Goal: Find contact information: Find contact information

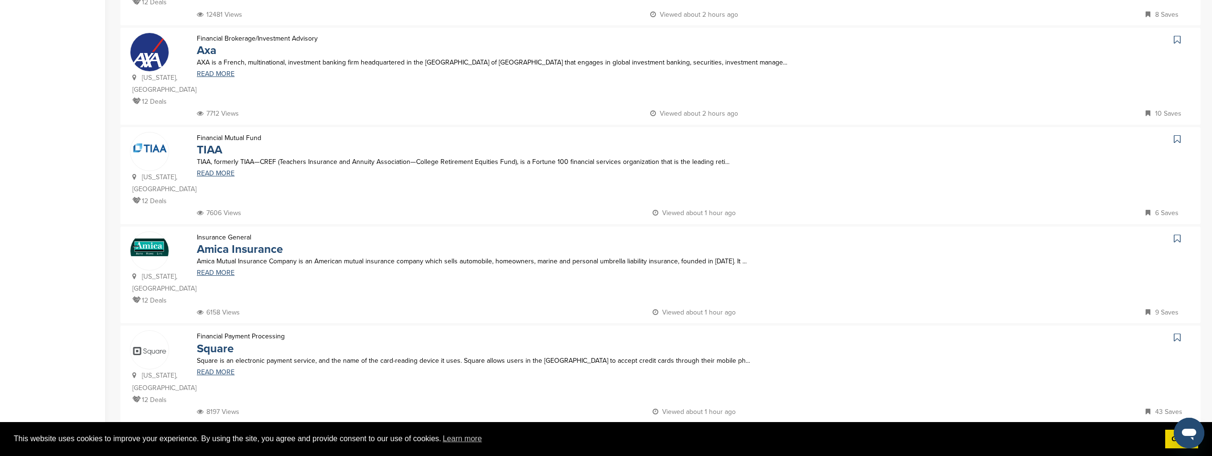
scroll to position [908, 0]
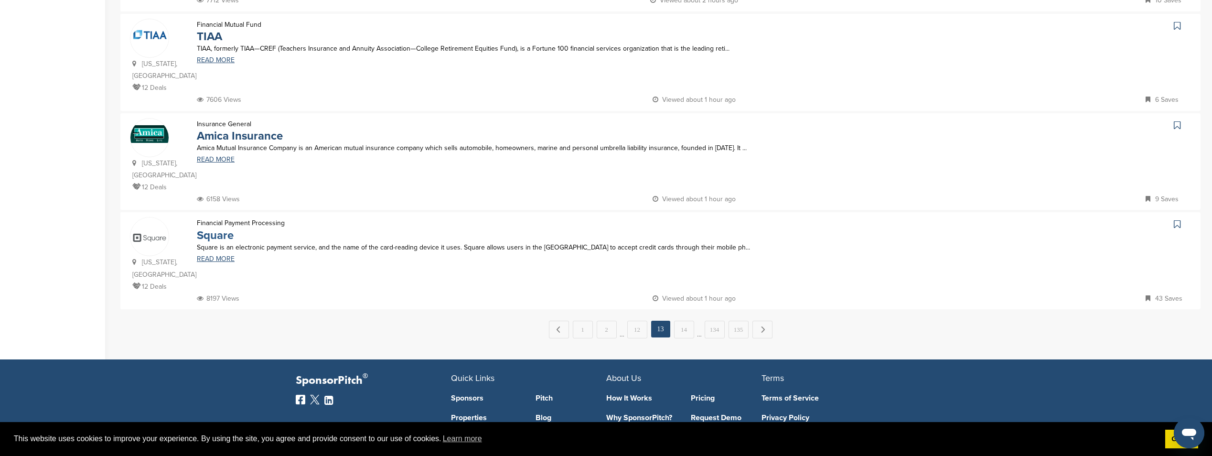
click at [219, 228] on link "Square" at bounding box center [215, 235] width 37 height 14
click at [687, 321] on link "14" at bounding box center [684, 330] width 20 height 18
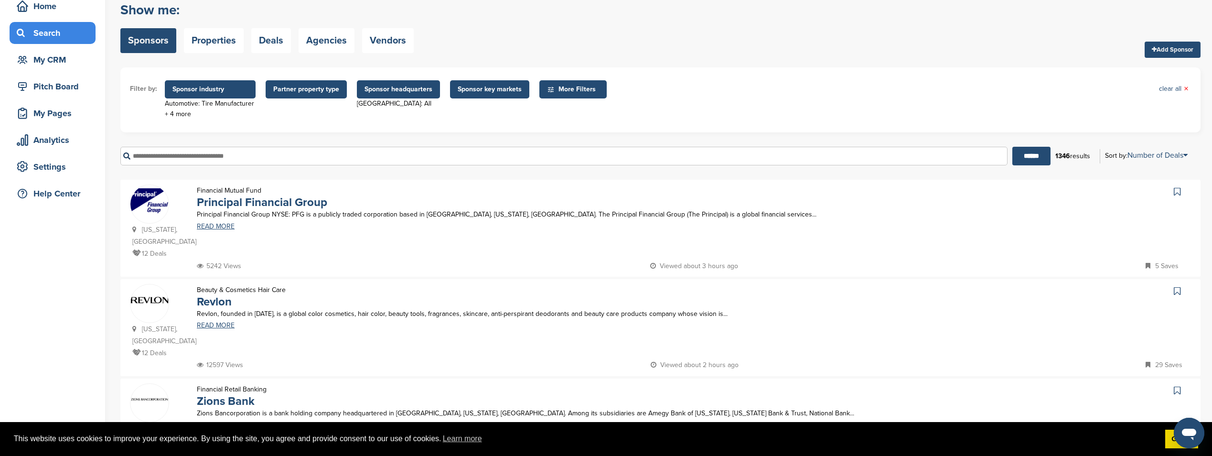
scroll to position [143, 0]
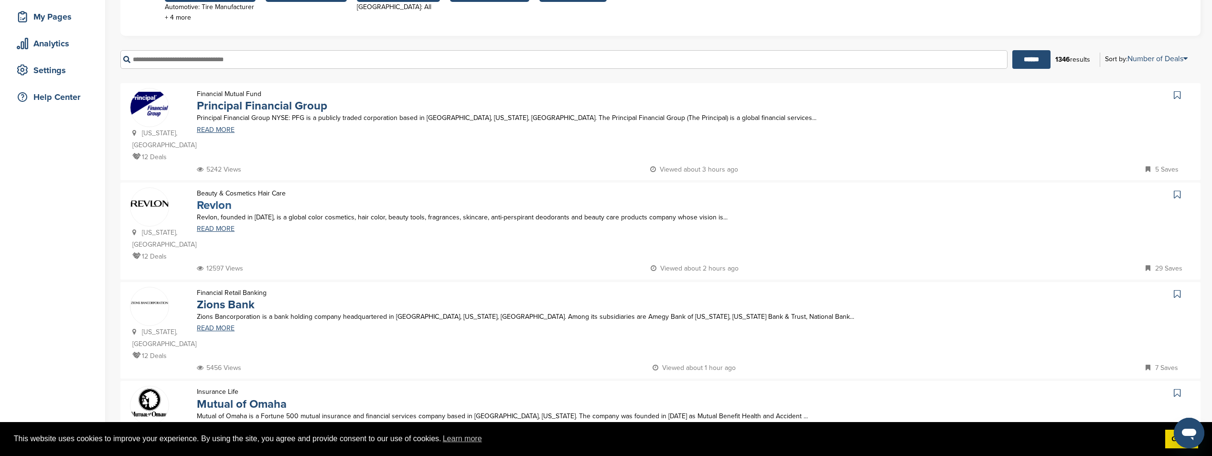
click at [217, 198] on link "Revlon" at bounding box center [214, 205] width 35 height 14
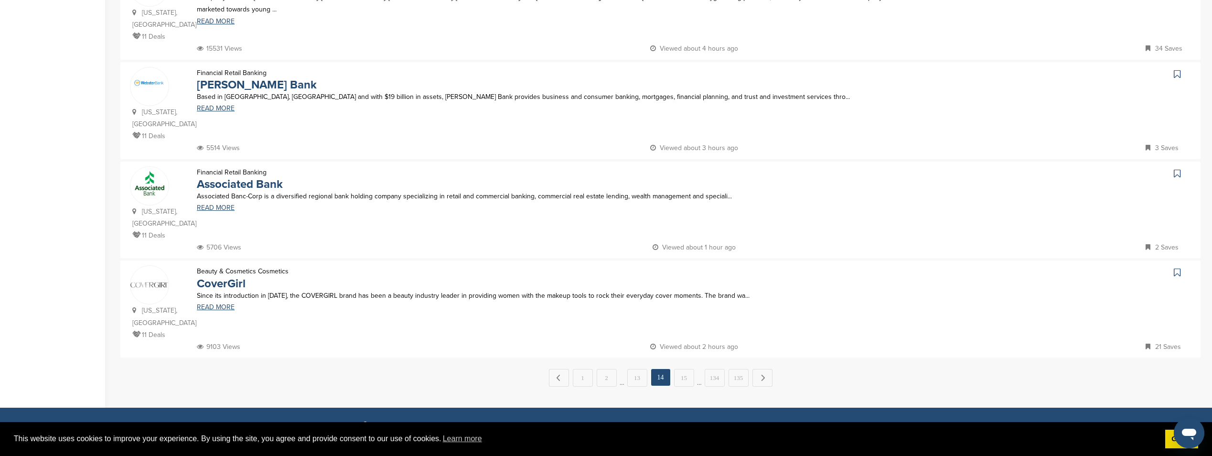
scroll to position [860, 0]
click at [222, 276] on link "CoverGirl" at bounding box center [221, 283] width 49 height 14
click at [683, 368] on link "15" at bounding box center [684, 377] width 20 height 18
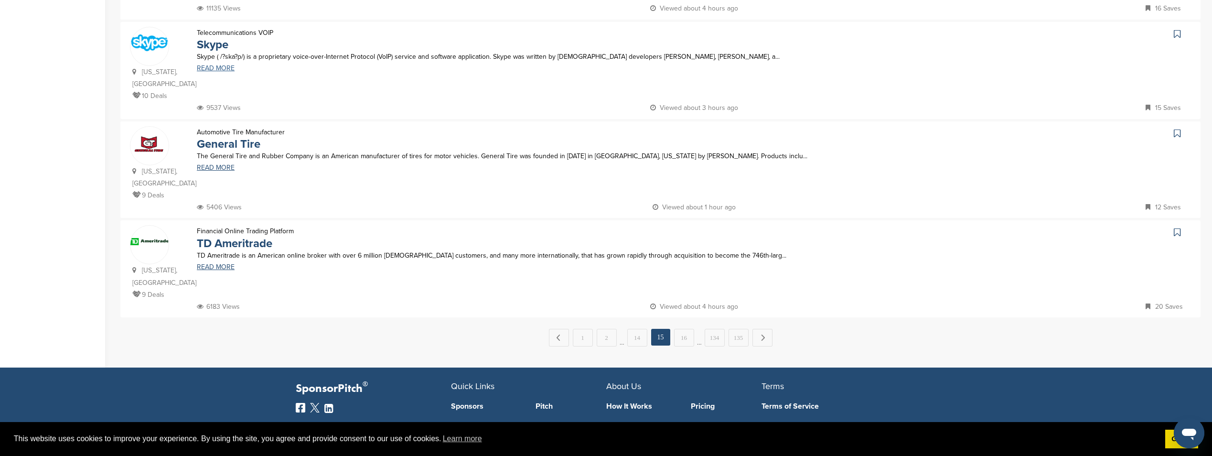
scroll to position [908, 0]
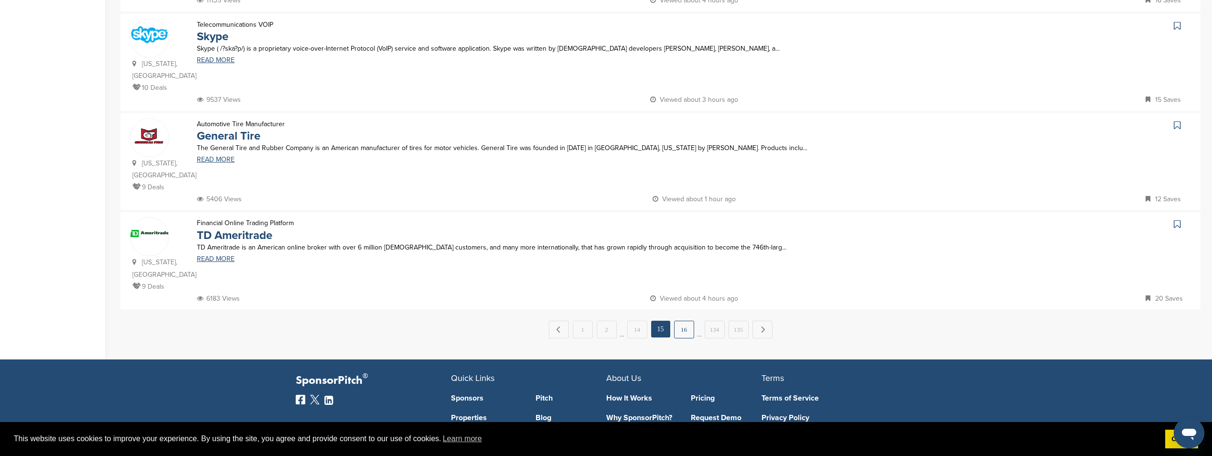
click at [683, 321] on link "16" at bounding box center [684, 330] width 20 height 18
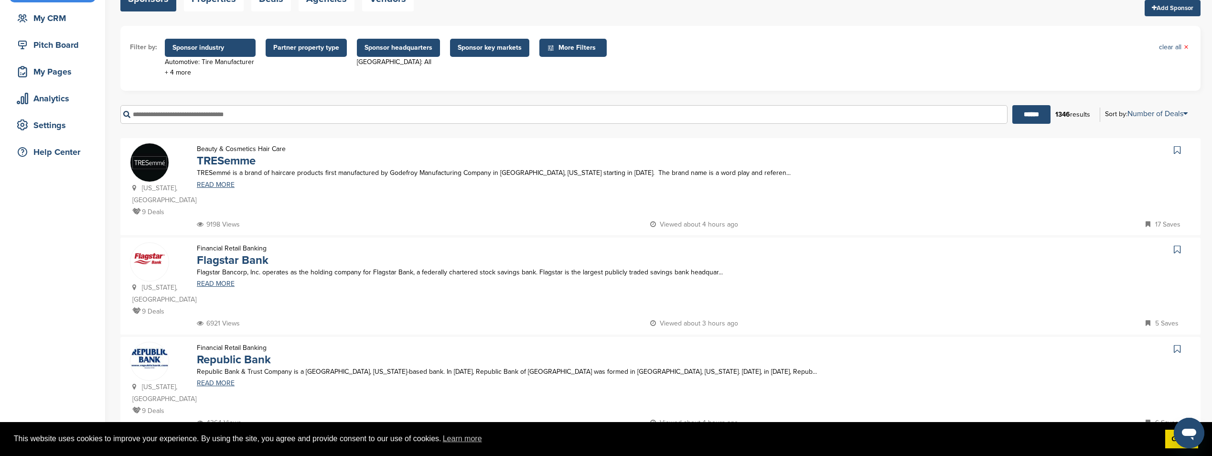
scroll to position [96, 0]
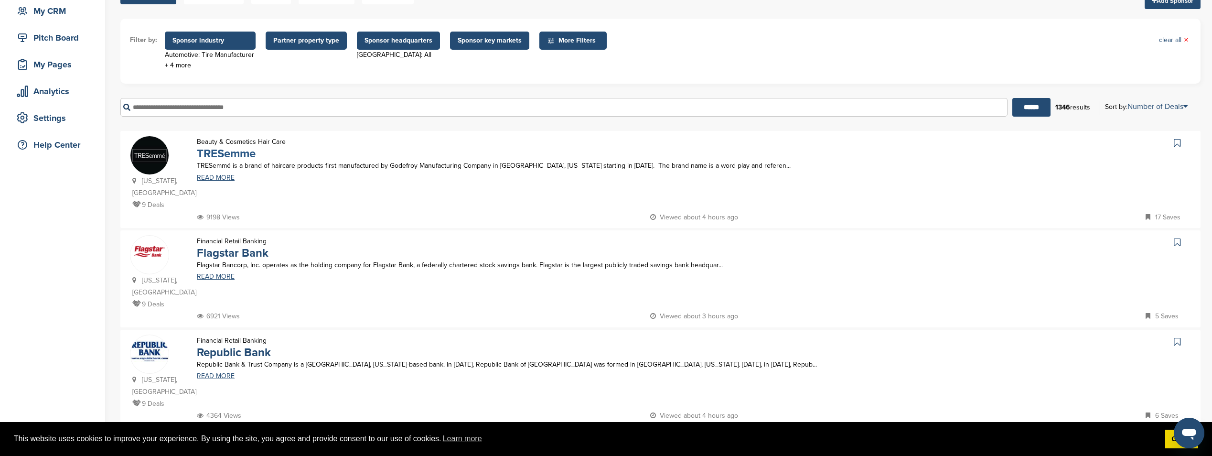
click at [227, 153] on link "TRESemme" at bounding box center [226, 154] width 59 height 14
click at [434, 179] on link "READ MORE" at bounding box center [564, 177] width 734 height 7
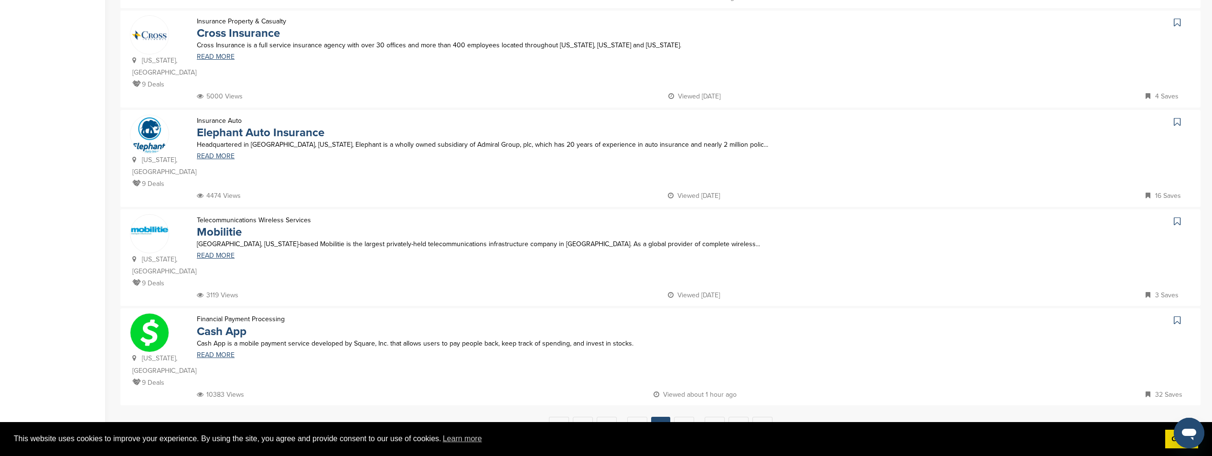
scroll to position [812, 0]
click at [684, 416] on link "17" at bounding box center [684, 425] width 20 height 18
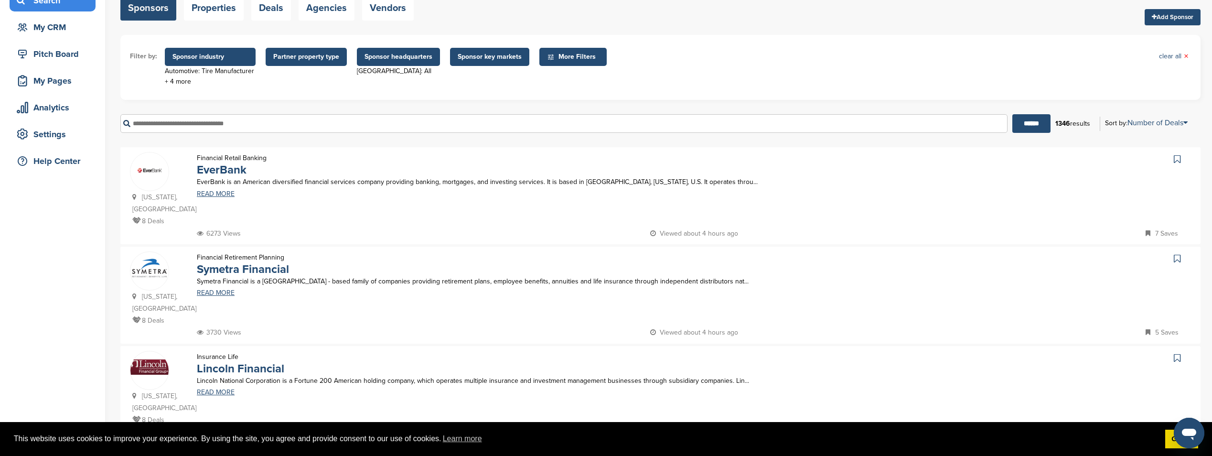
scroll to position [0, 0]
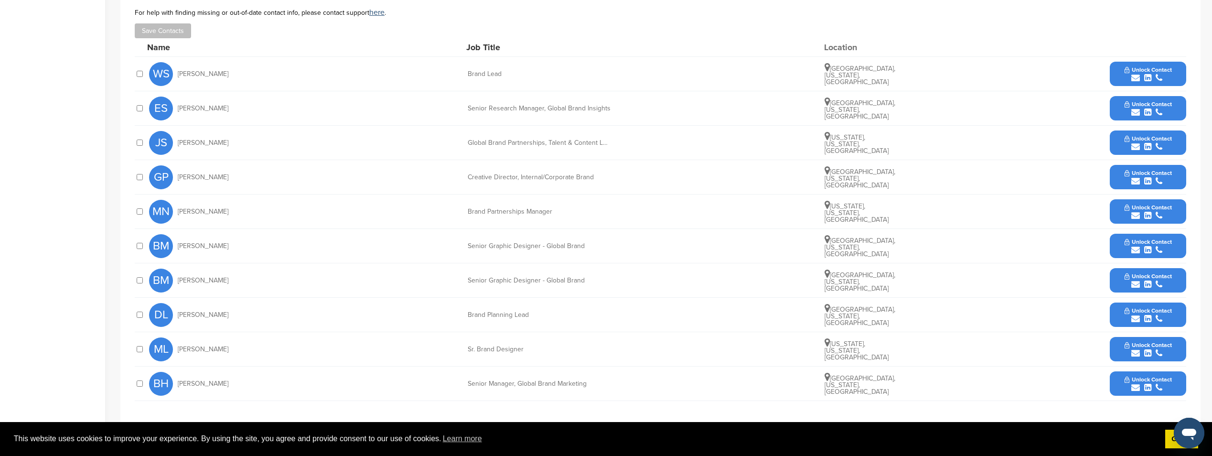
scroll to position [335, 0]
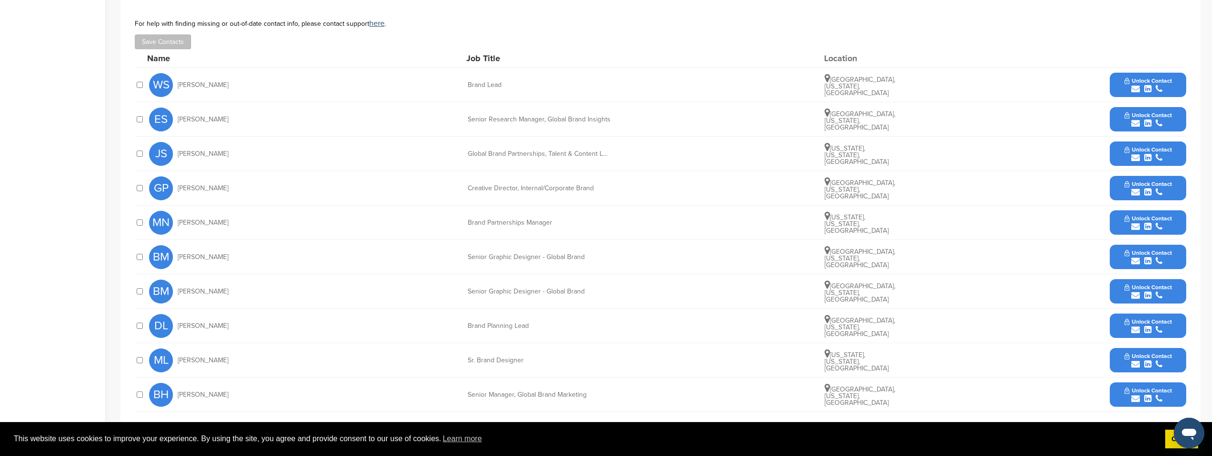
click at [1158, 220] on span "Unlock Contact" at bounding box center [1148, 218] width 47 height 7
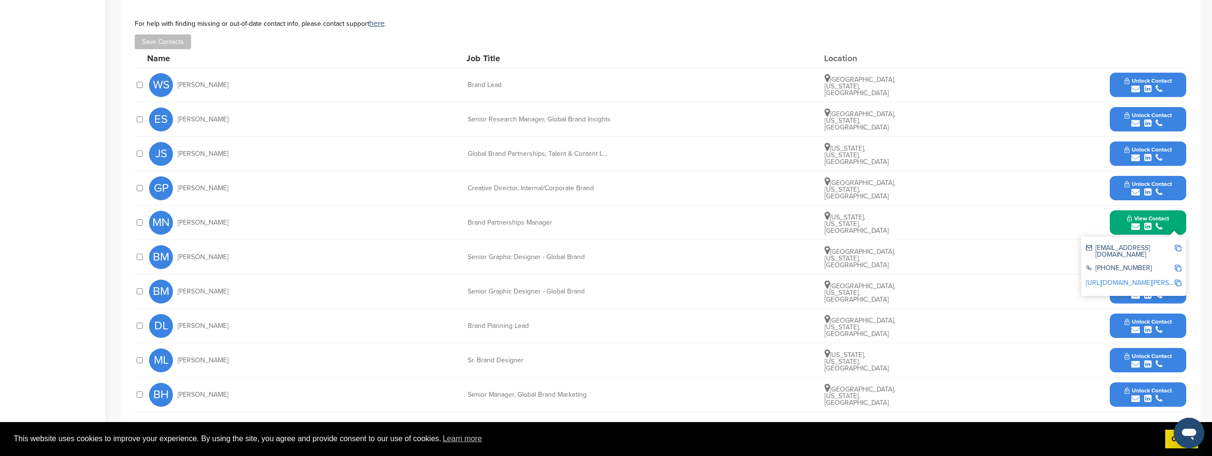
click at [1117, 279] on link "http://www.linkedin.com/in/mark-novack-8b674626" at bounding box center [1144, 283] width 117 height 8
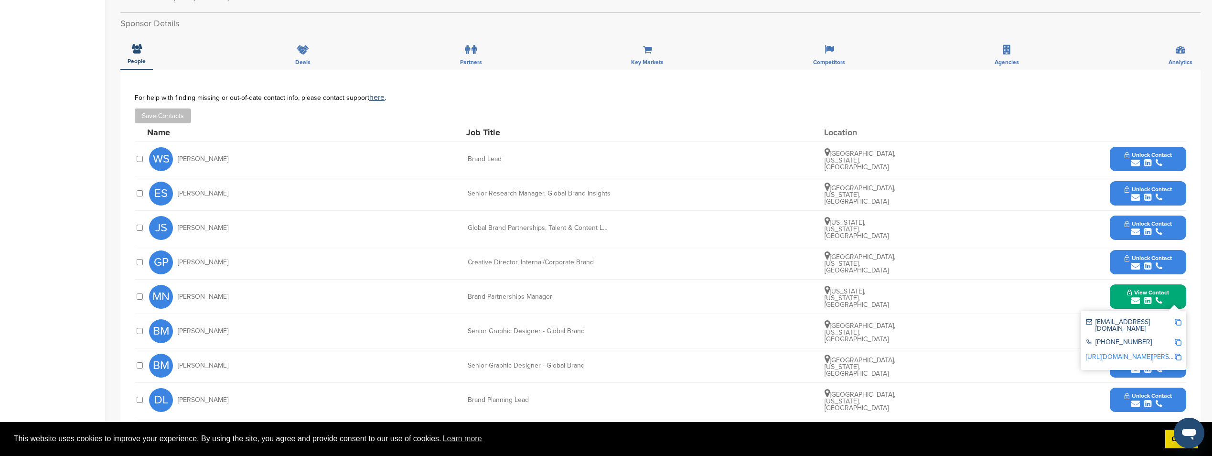
scroll to position [191, 0]
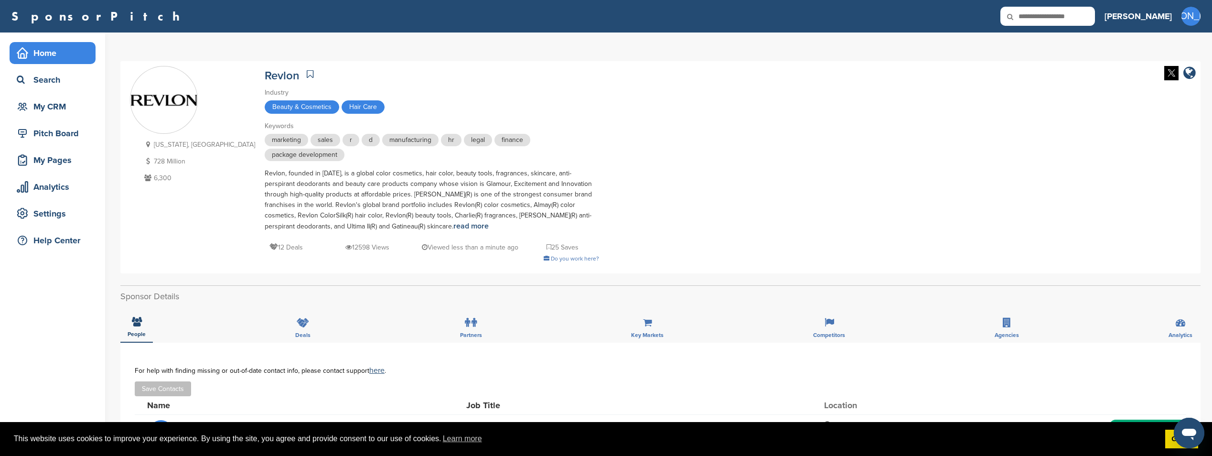
click at [44, 54] on div "Home" at bounding box center [54, 52] width 81 height 17
click at [58, 54] on div "Home" at bounding box center [54, 52] width 81 height 17
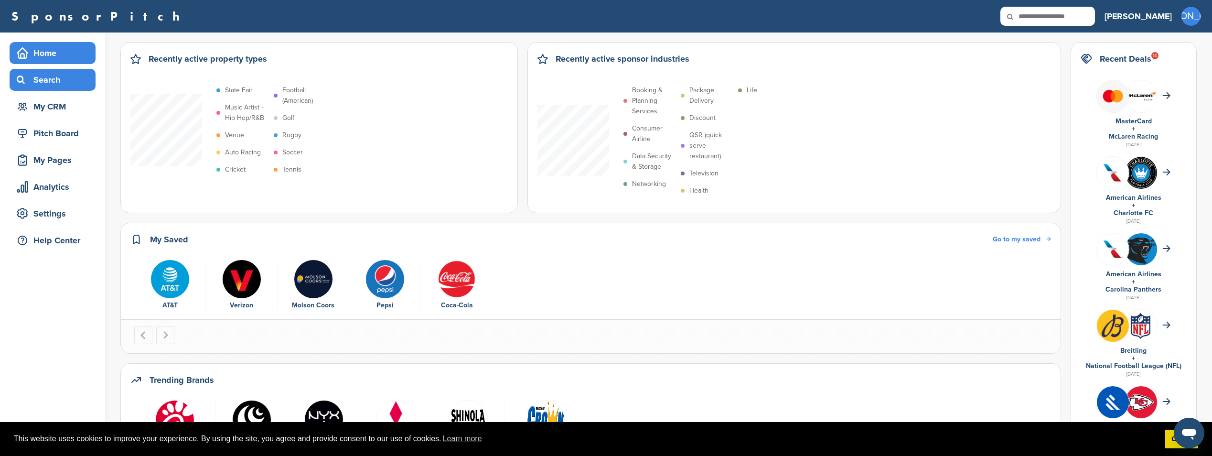
click at [56, 71] on div "Search" at bounding box center [54, 79] width 81 height 17
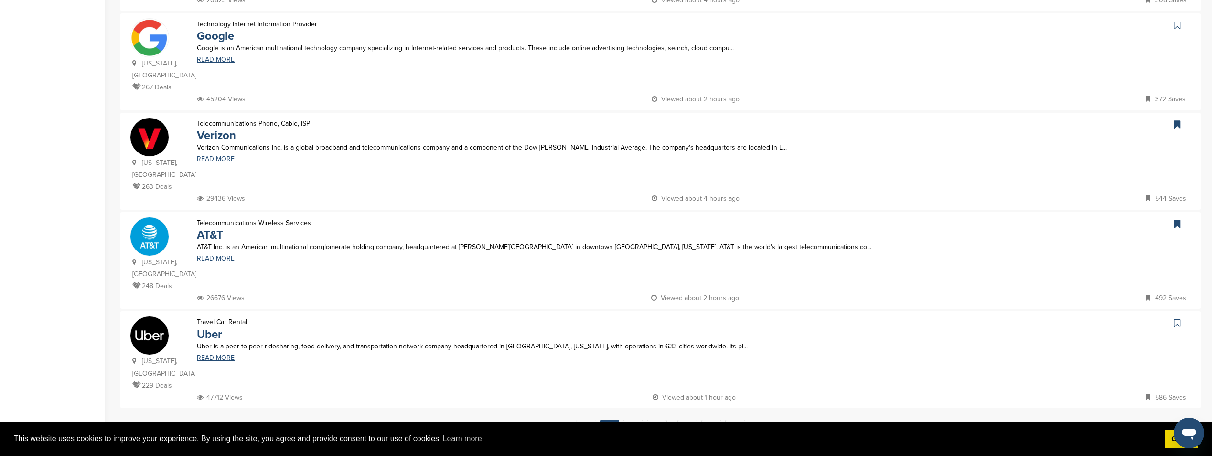
scroll to position [951, 0]
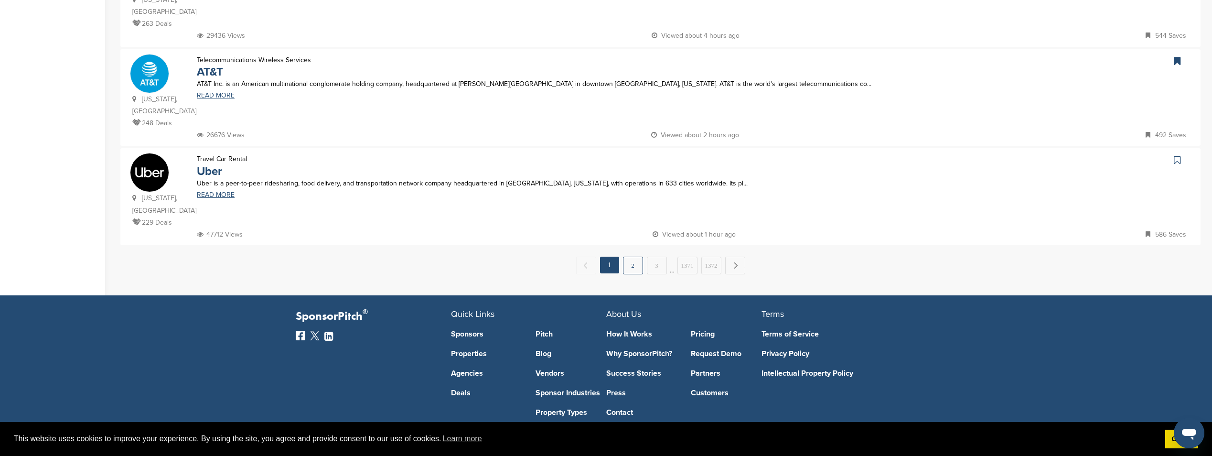
click at [631, 257] on link "2" at bounding box center [633, 266] width 20 height 18
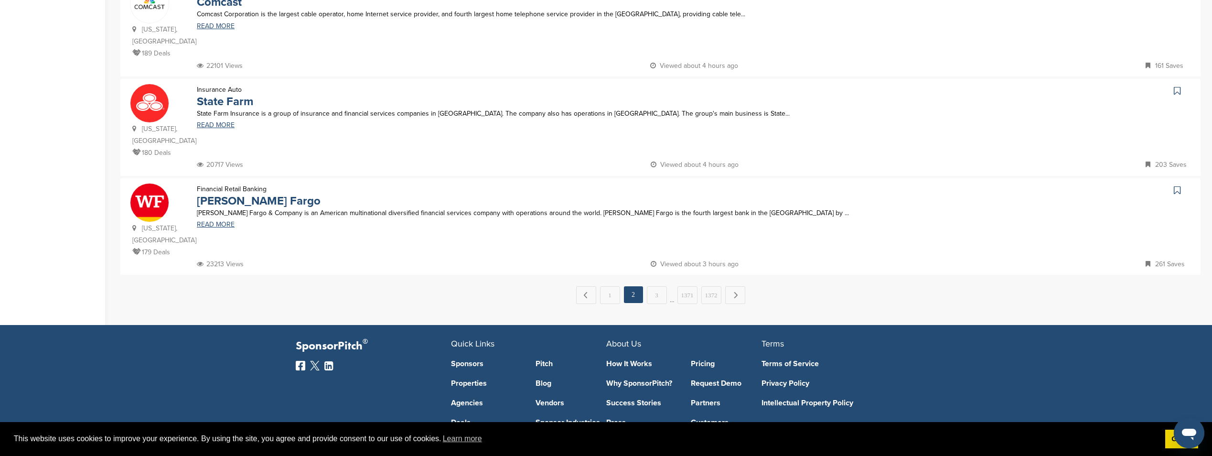
scroll to position [939, 0]
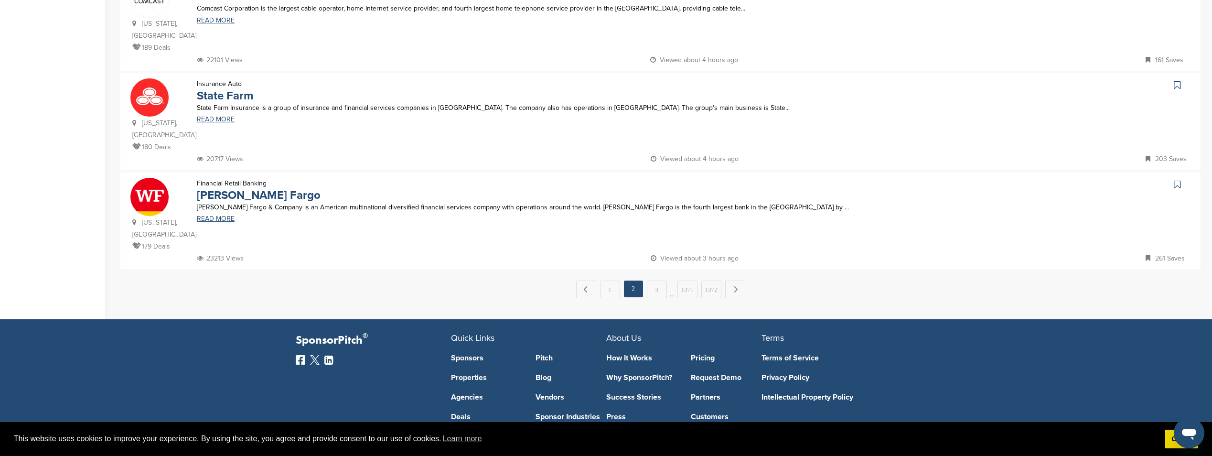
click at [654, 281] on link "3" at bounding box center [657, 290] width 20 height 18
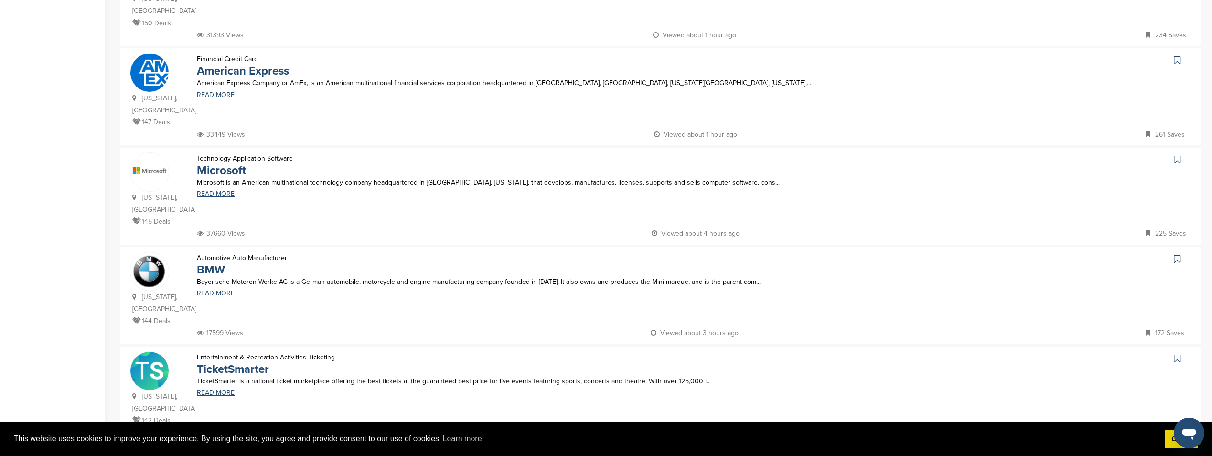
scroll to position [765, 0]
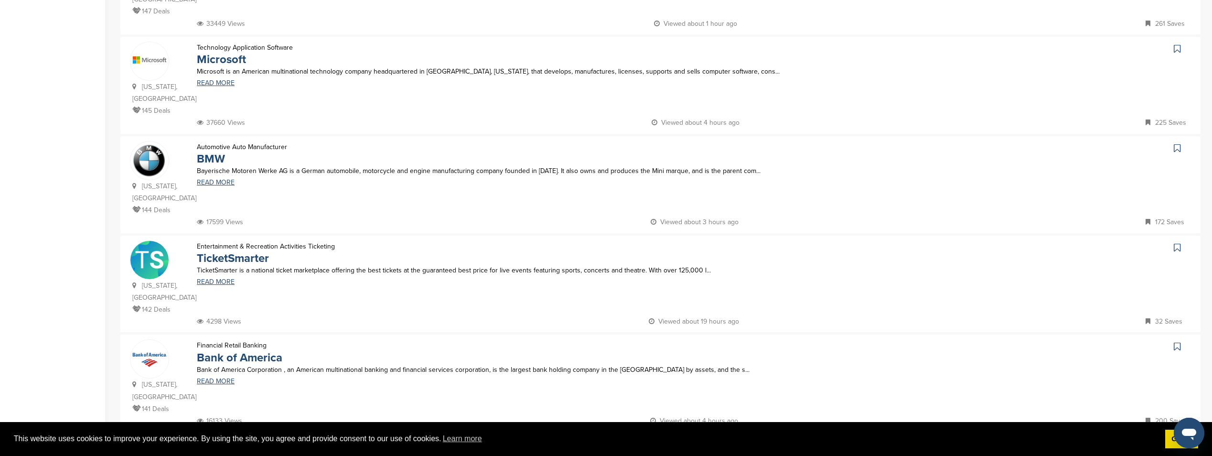
click at [670, 443] on link "4" at bounding box center [669, 452] width 20 height 18
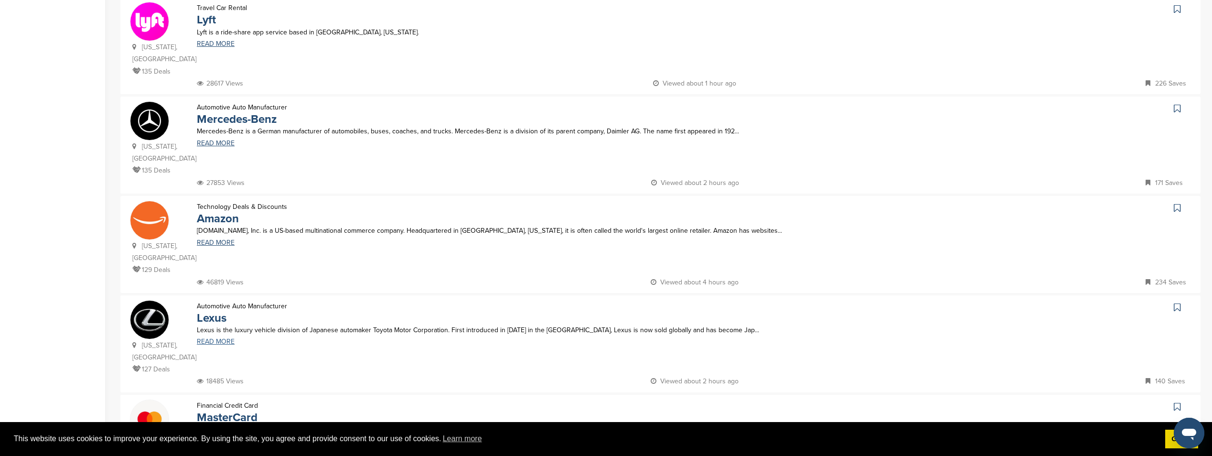
scroll to position [908, 0]
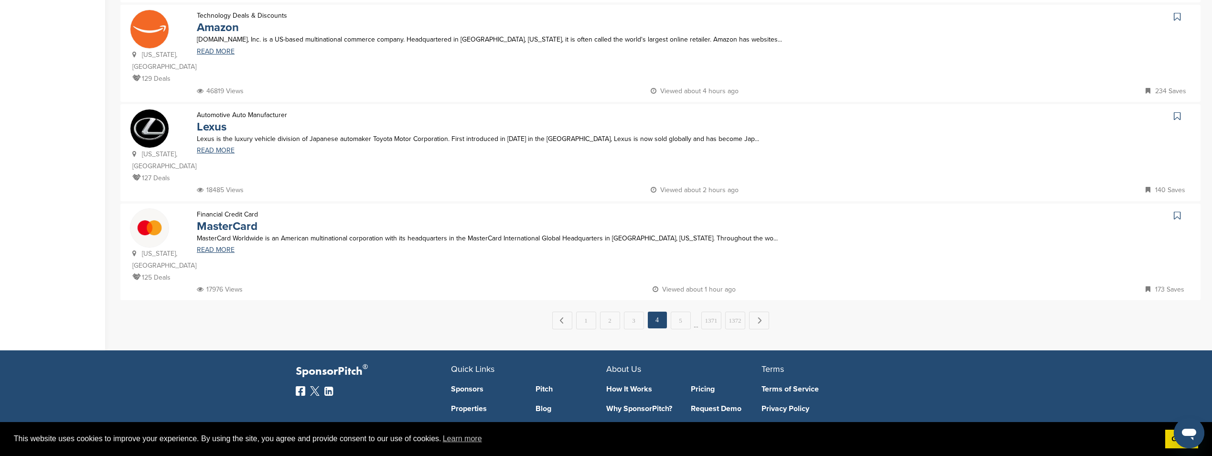
click at [681, 312] on link "5" at bounding box center [681, 321] width 20 height 18
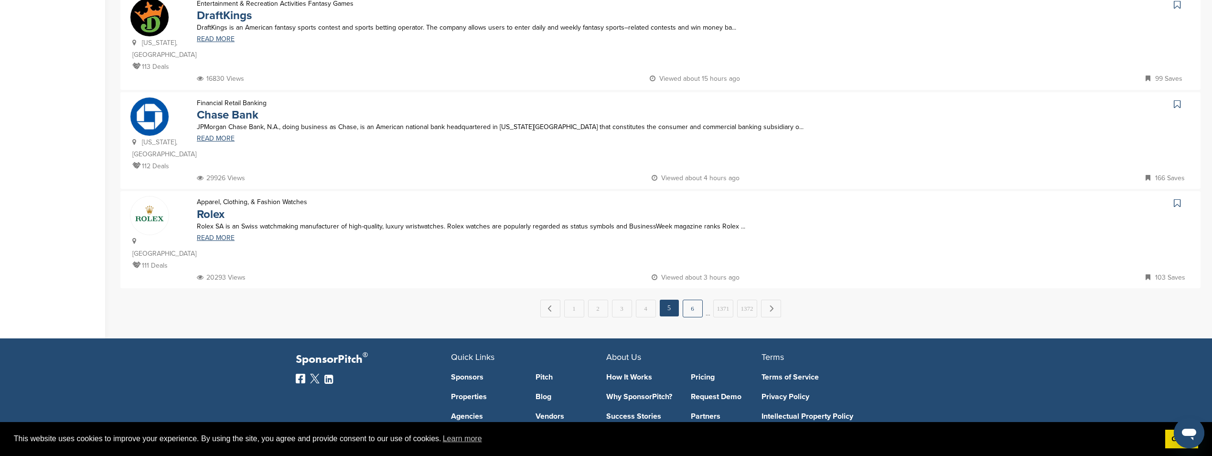
click at [692, 300] on link "6" at bounding box center [693, 309] width 20 height 18
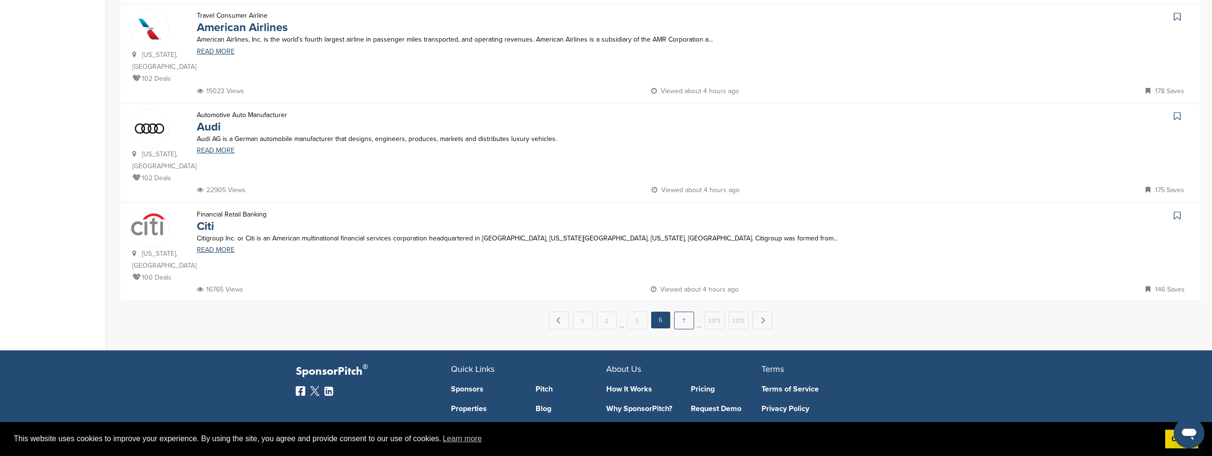
click at [682, 312] on link "7" at bounding box center [684, 321] width 20 height 18
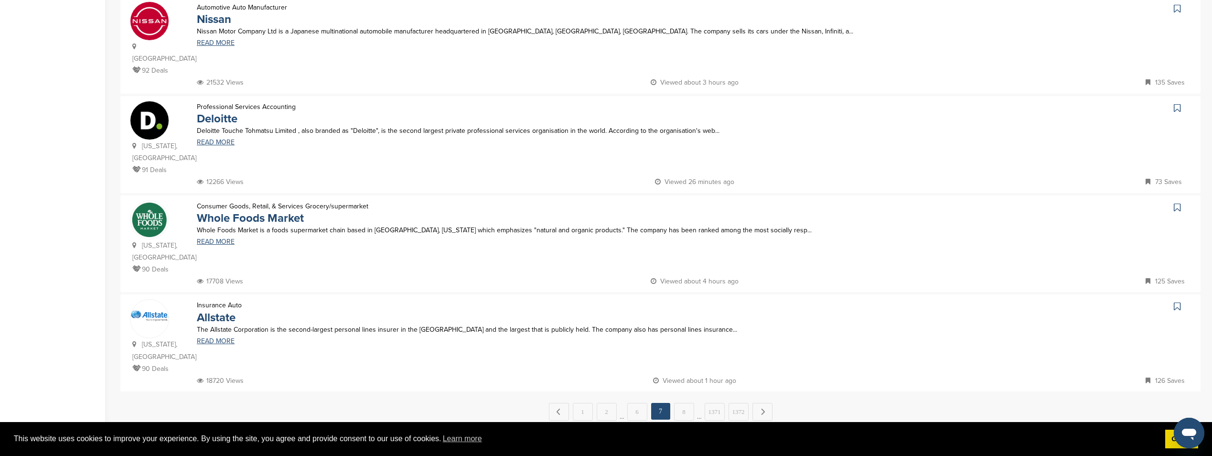
scroll to position [812, 0]
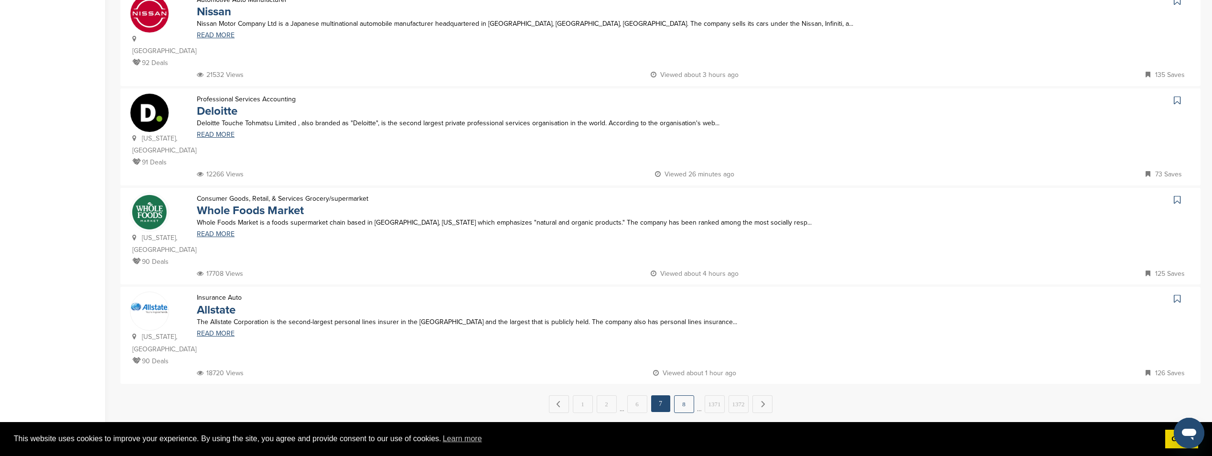
click at [689, 395] on link "8" at bounding box center [684, 404] width 20 height 18
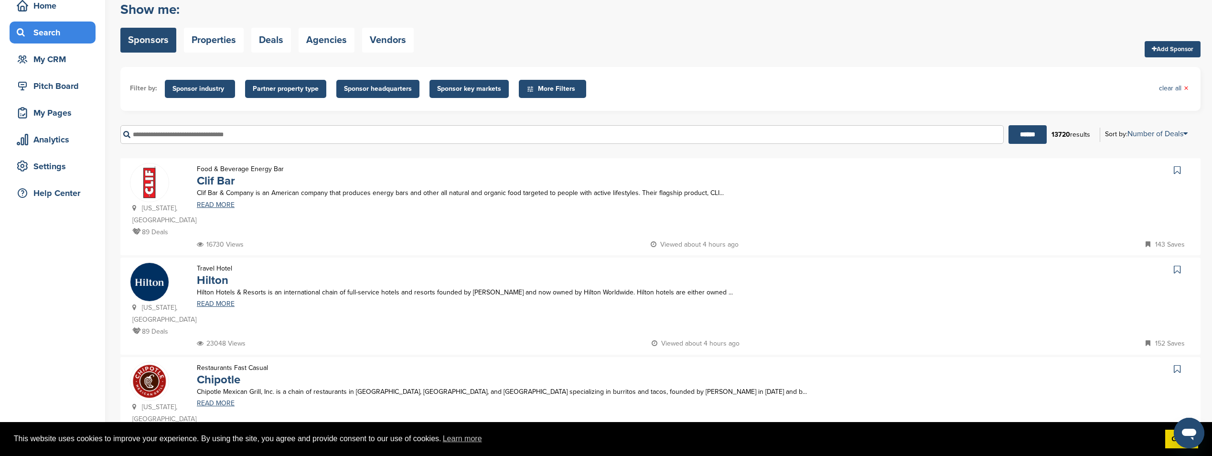
scroll to position [96, 0]
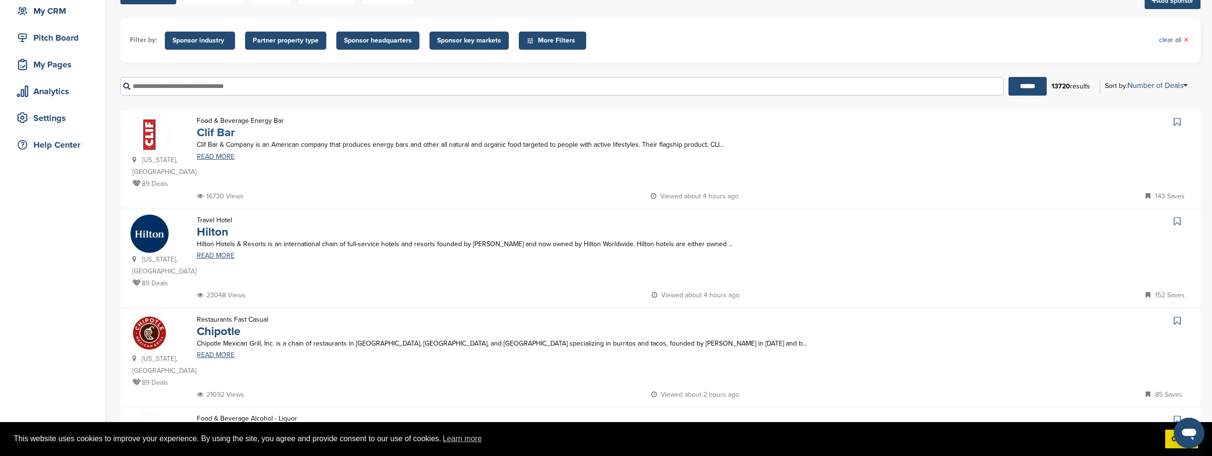
click at [215, 133] on link "Clif Bar" at bounding box center [216, 133] width 38 height 14
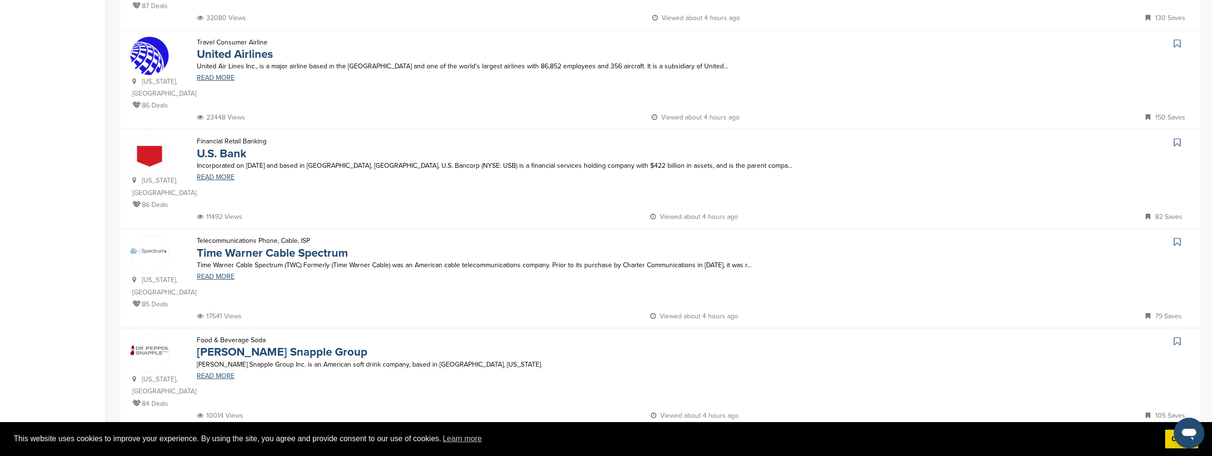
scroll to position [812, 0]
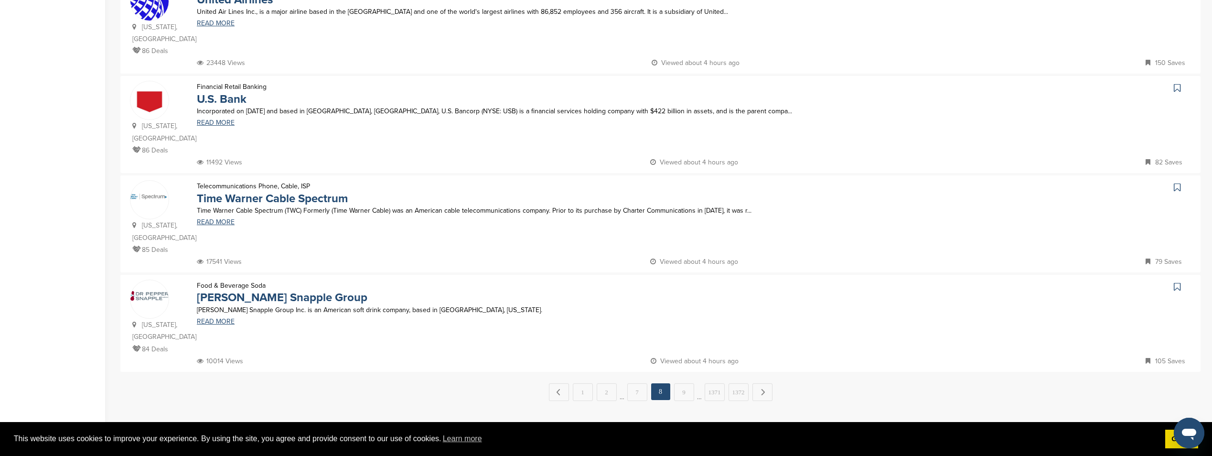
click at [681, 383] on link "9" at bounding box center [684, 392] width 20 height 18
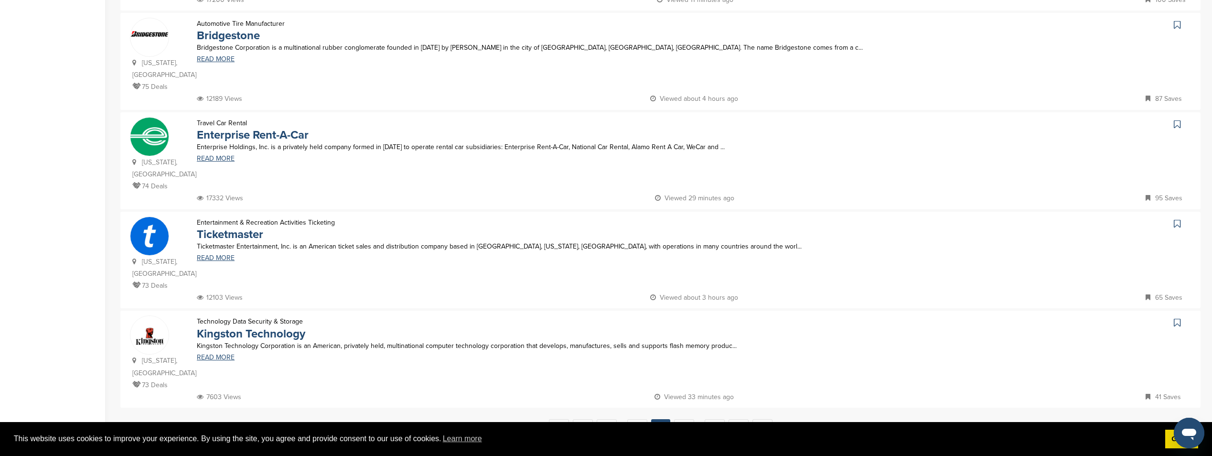
scroll to position [956, 0]
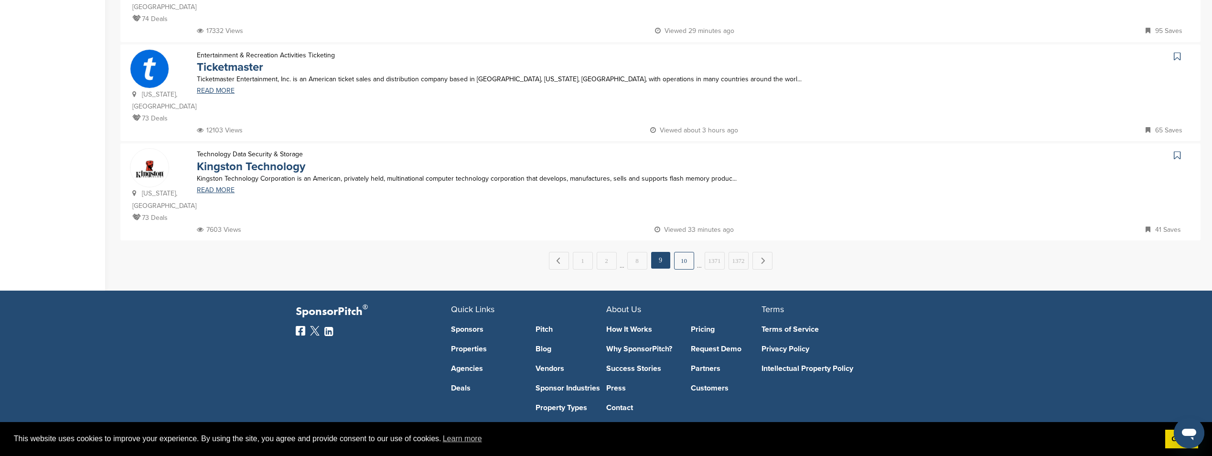
click at [684, 252] on link "10" at bounding box center [684, 261] width 20 height 18
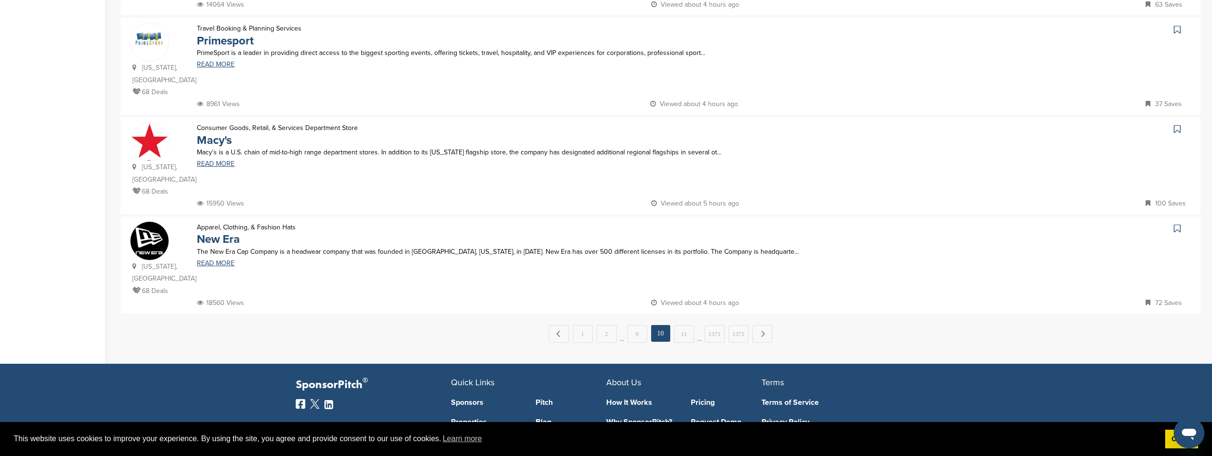
scroll to position [908, 0]
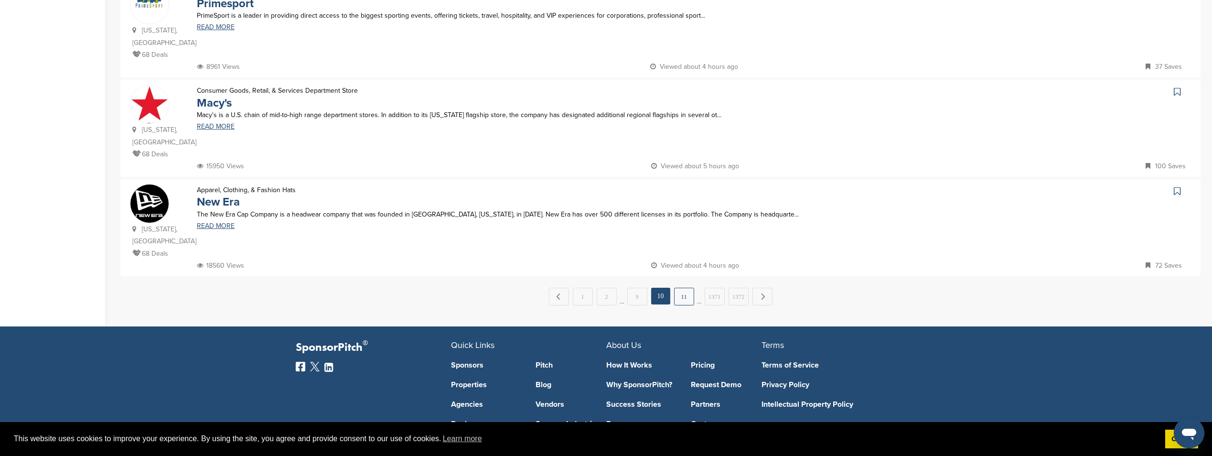
click at [686, 288] on link "11" at bounding box center [684, 297] width 20 height 18
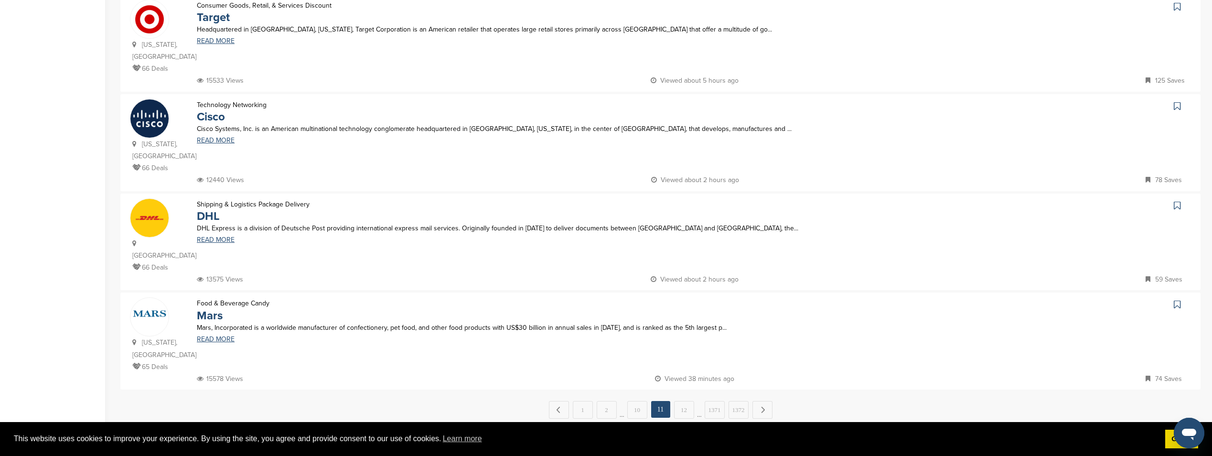
scroll to position [812, 0]
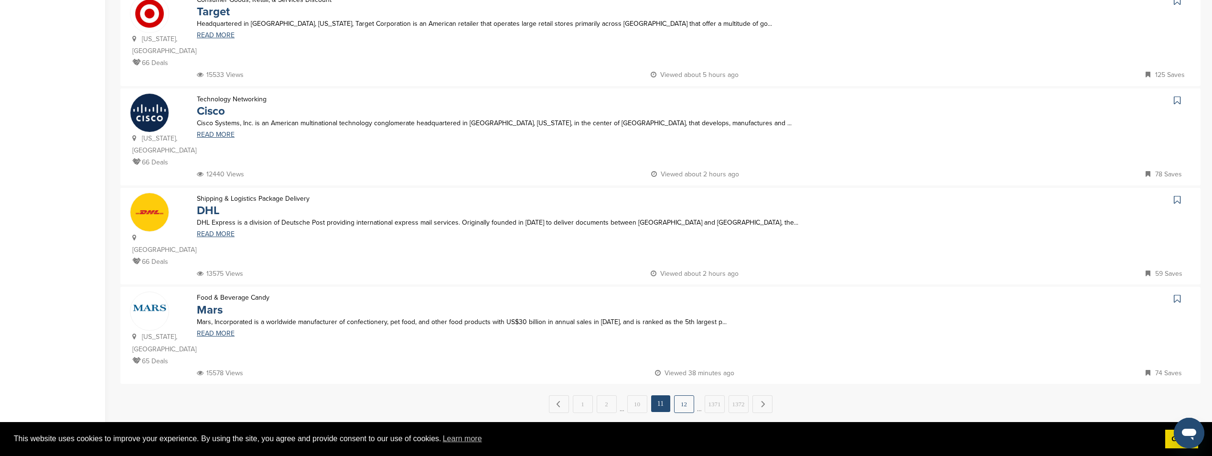
click at [681, 395] on link "12" at bounding box center [684, 404] width 20 height 18
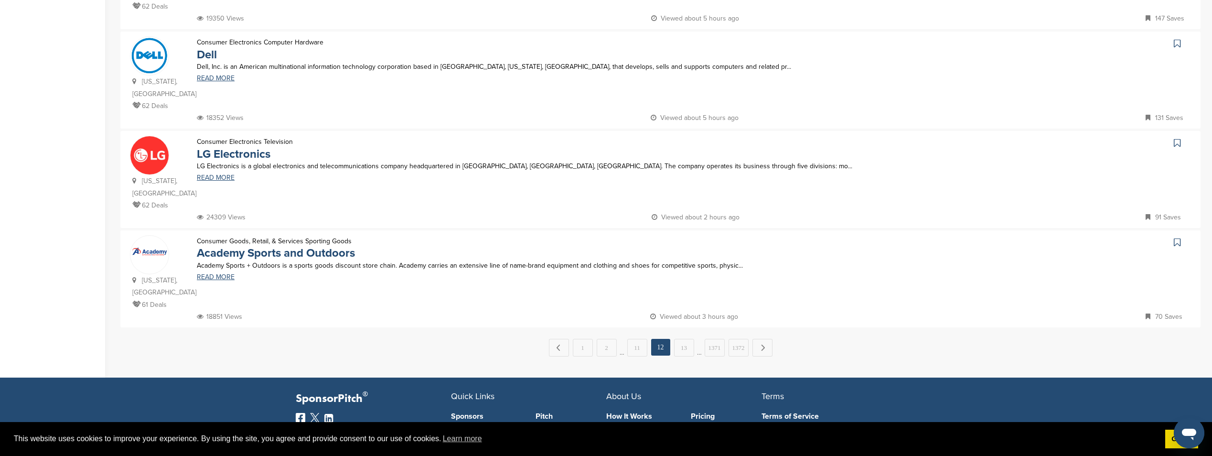
scroll to position [860, 0]
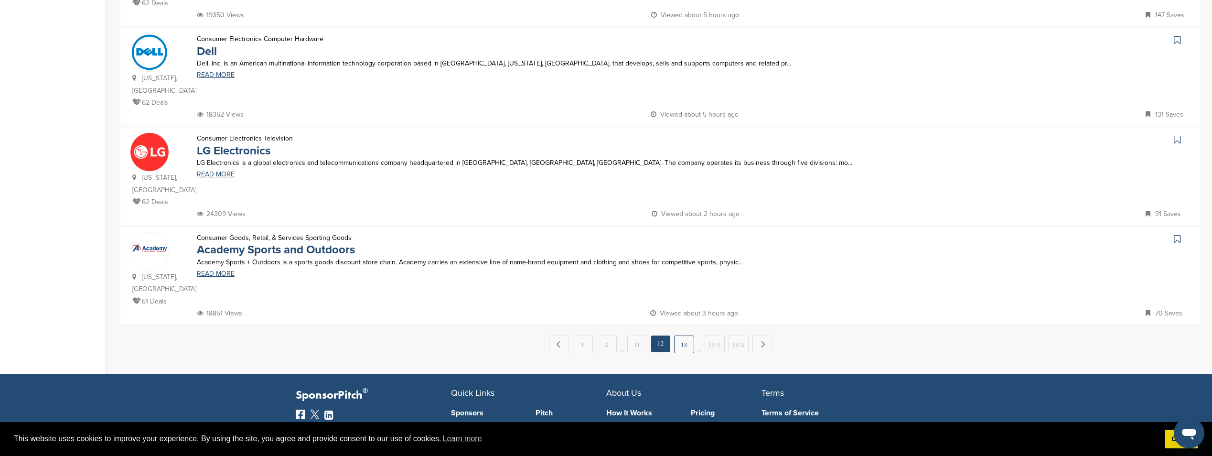
click at [685, 335] on link "13" at bounding box center [684, 344] width 20 height 18
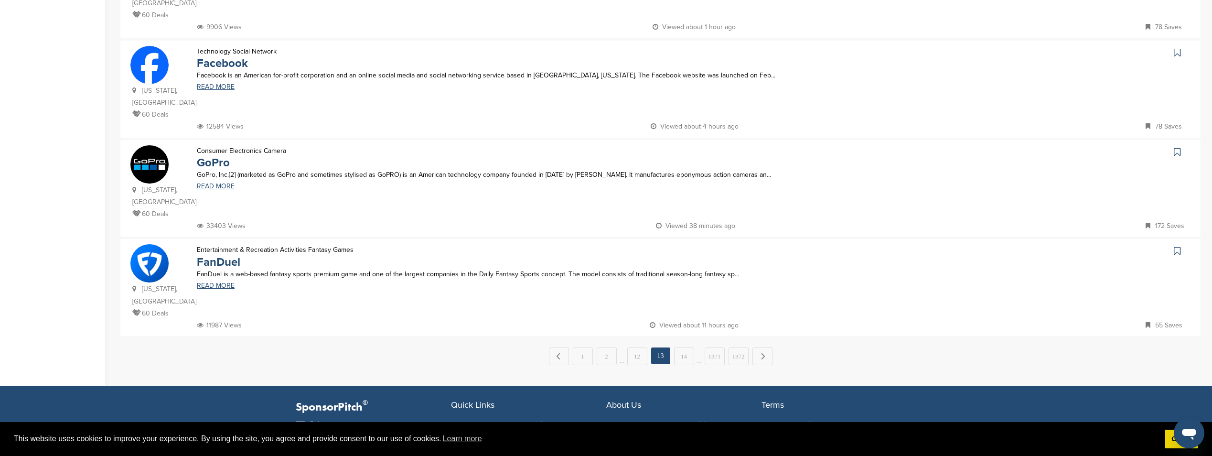
drag, startPoint x: 680, startPoint y: 338, endPoint x: 306, endPoint y: 22, distance: 490.0
click at [687, 349] on link "14" at bounding box center [684, 356] width 20 height 18
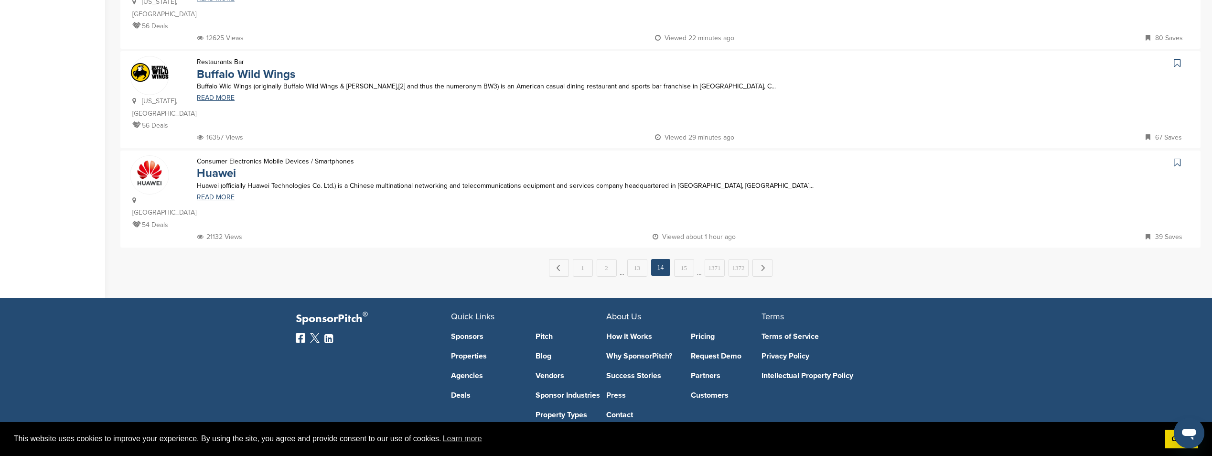
scroll to position [939, 0]
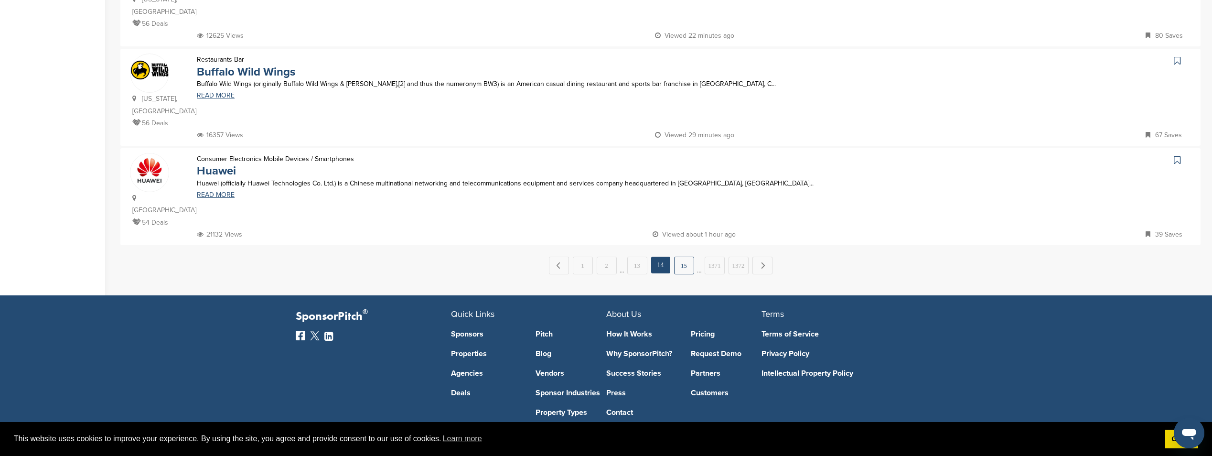
click at [684, 257] on link "15" at bounding box center [684, 266] width 20 height 18
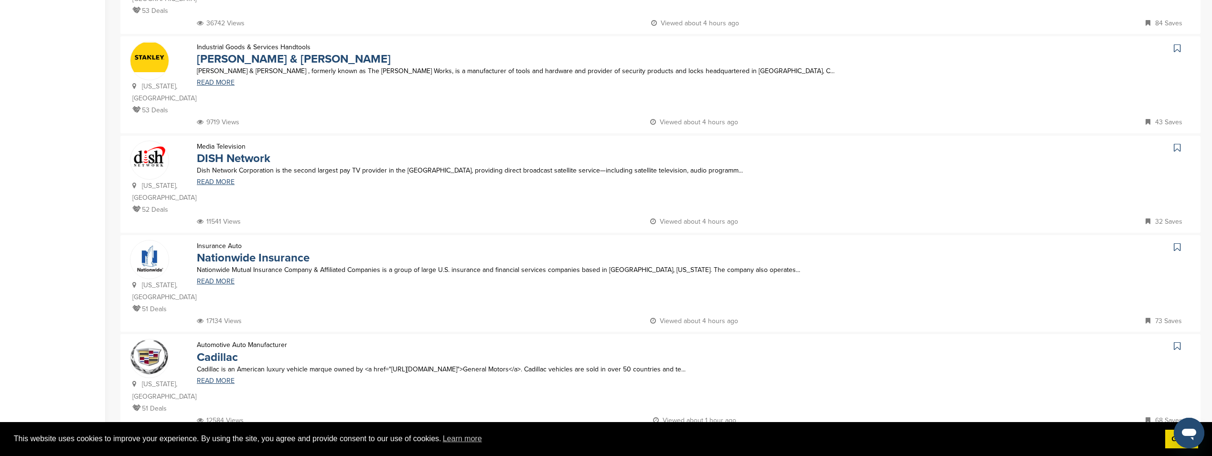
scroll to position [765, 0]
click at [690, 443] on link "16" at bounding box center [684, 452] width 20 height 18
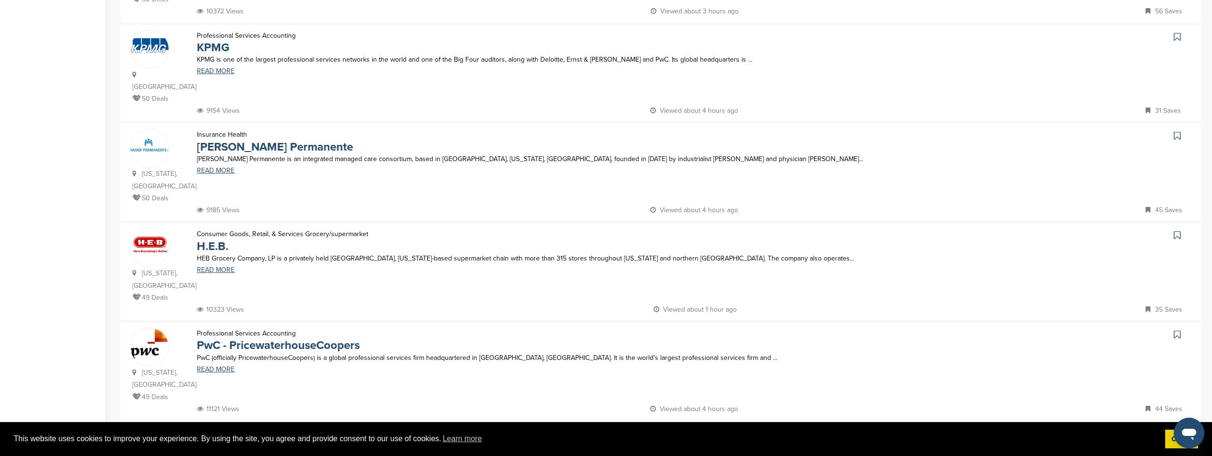
scroll to position [908, 0]
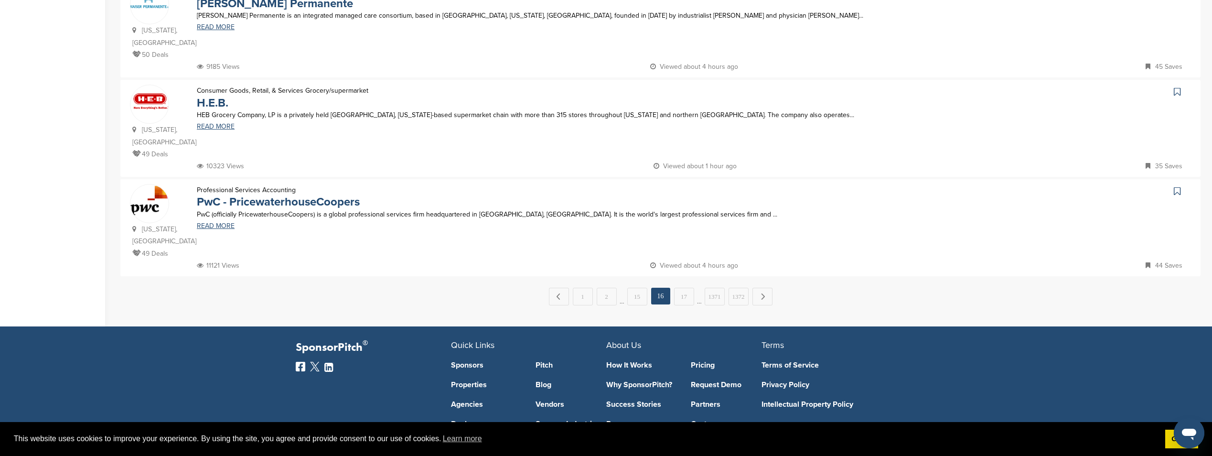
click at [680, 288] on link "17" at bounding box center [684, 297] width 20 height 18
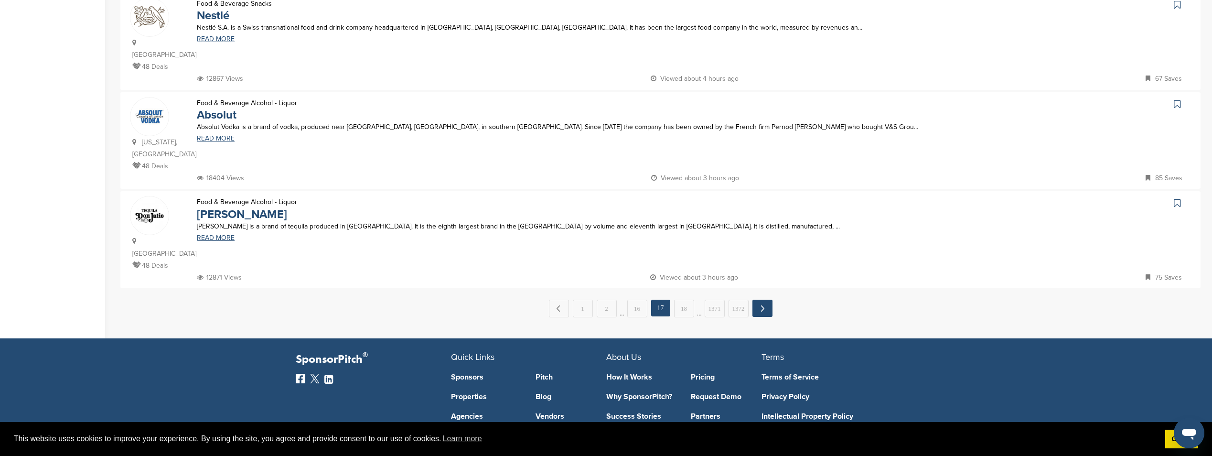
click at [762, 300] on link "Next →" at bounding box center [763, 308] width 20 height 17
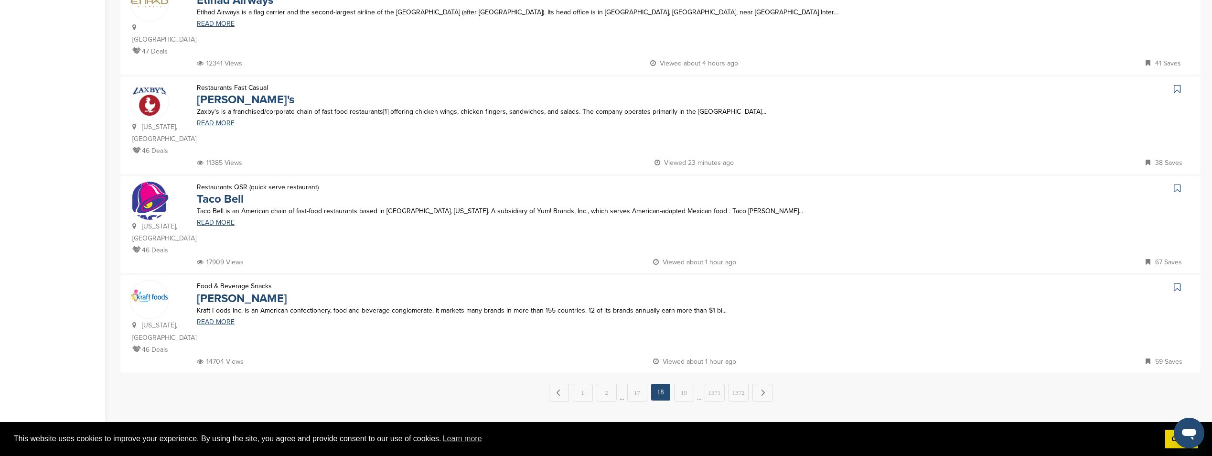
scroll to position [956, 0]
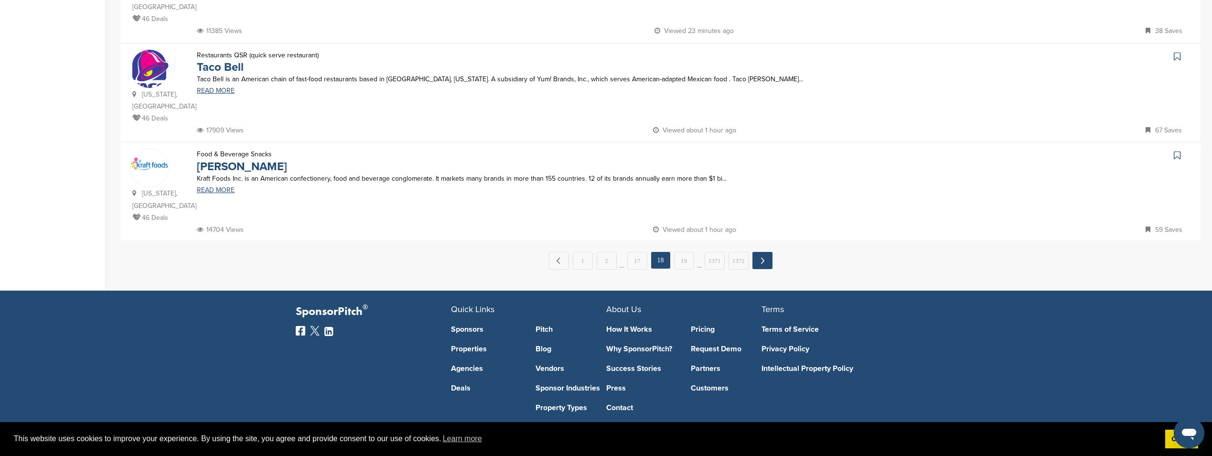
click at [763, 252] on link "Next →" at bounding box center [763, 260] width 20 height 17
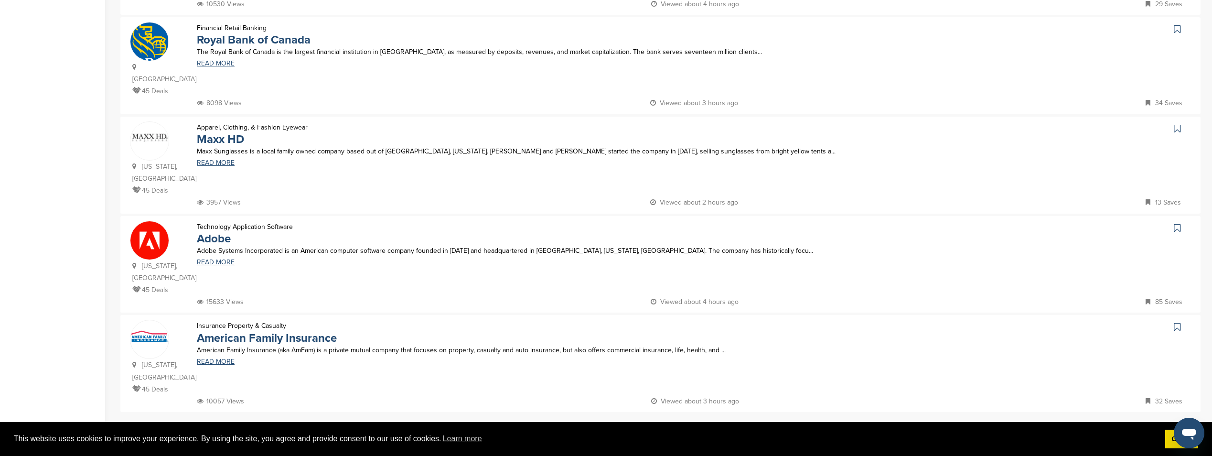
scroll to position [812, 0]
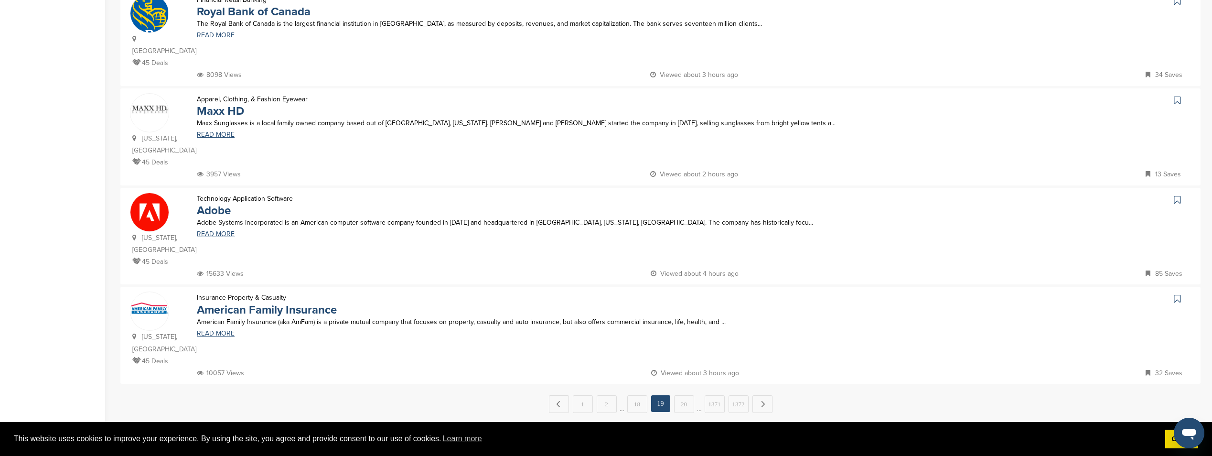
click at [756, 395] on link "Next →" at bounding box center [763, 404] width 20 height 18
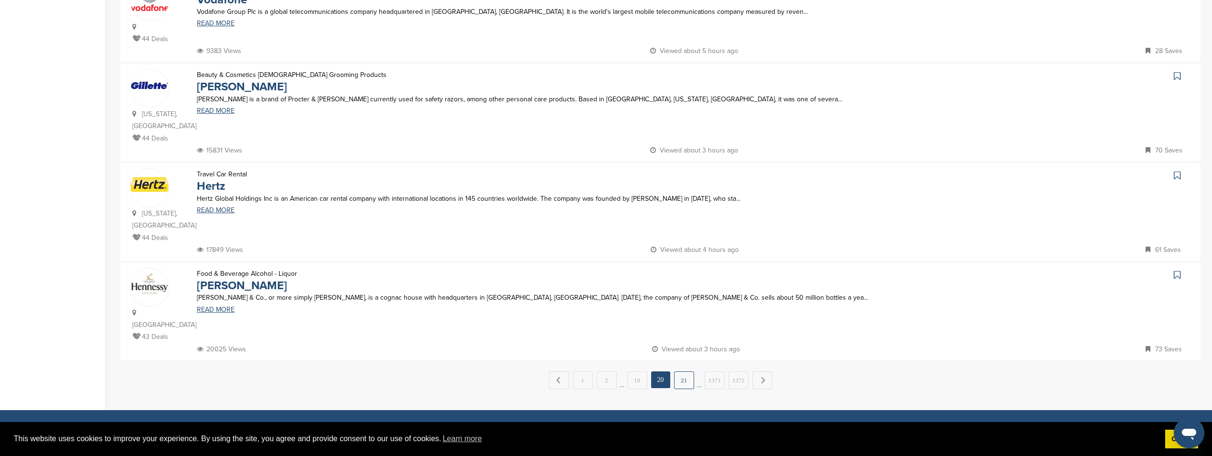
click at [676, 371] on link "21" at bounding box center [684, 380] width 20 height 18
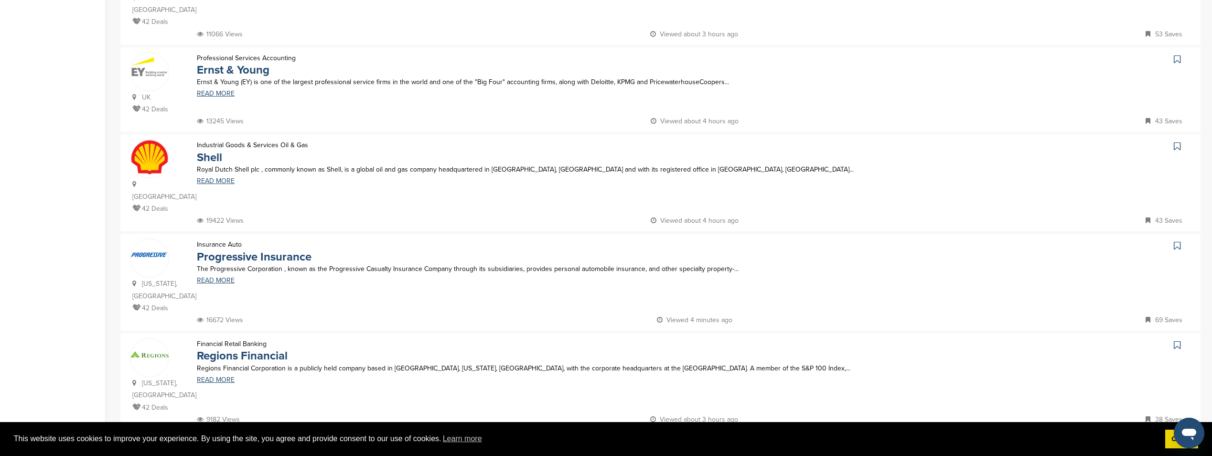
scroll to position [765, 0]
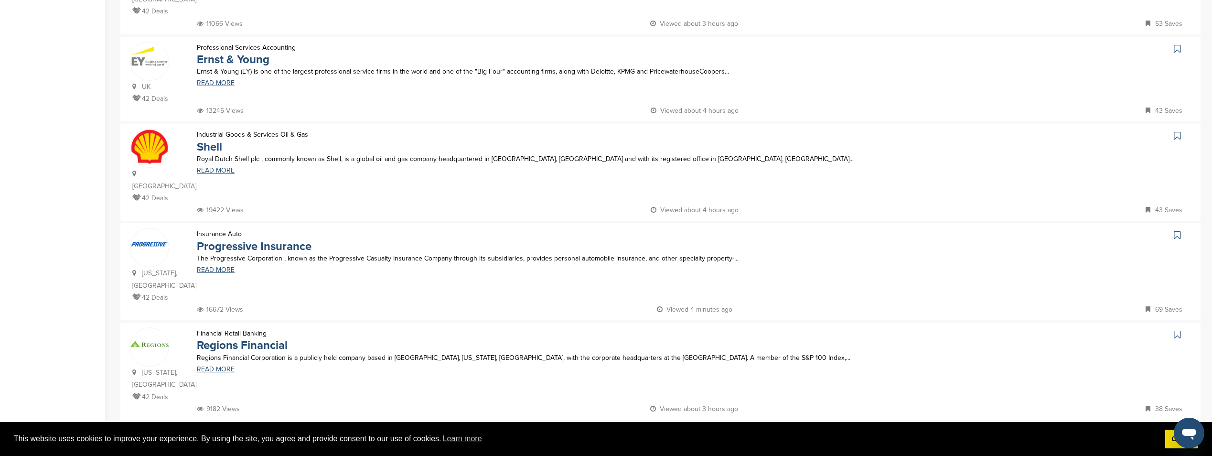
click at [680, 431] on link "22" at bounding box center [684, 440] width 20 height 18
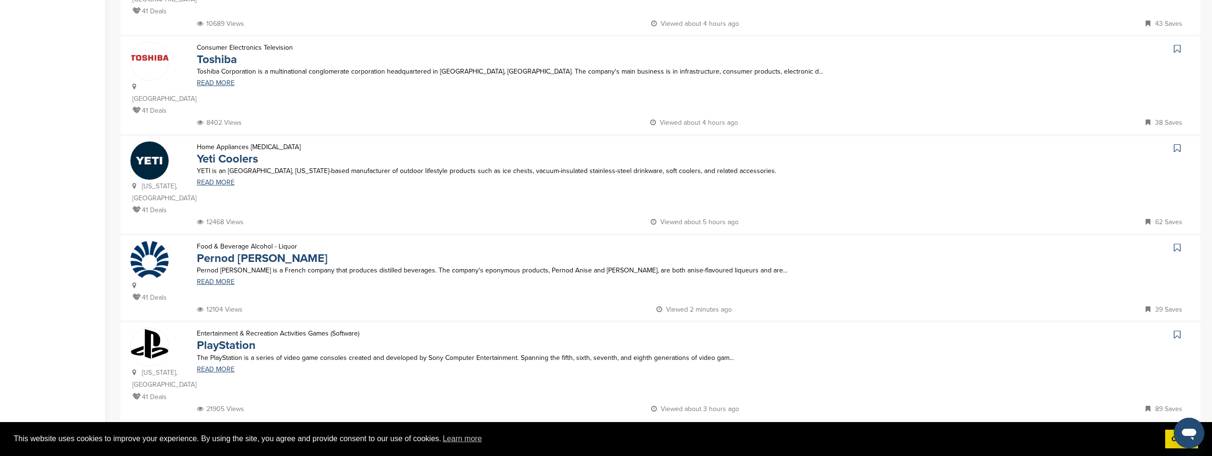
click at [683, 431] on link "23" at bounding box center [684, 440] width 20 height 18
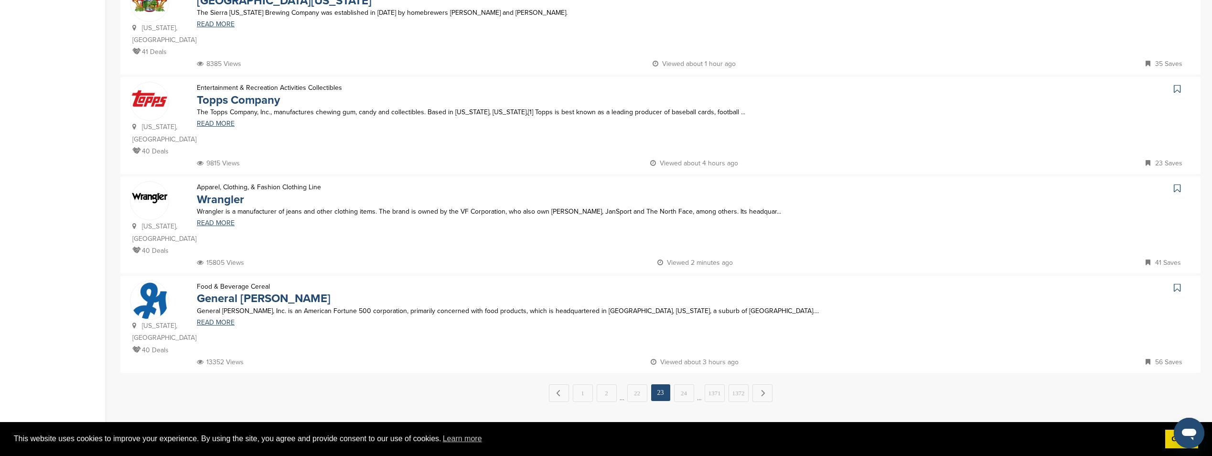
scroll to position [812, 0]
click at [687, 383] on link "24" at bounding box center [684, 392] width 20 height 18
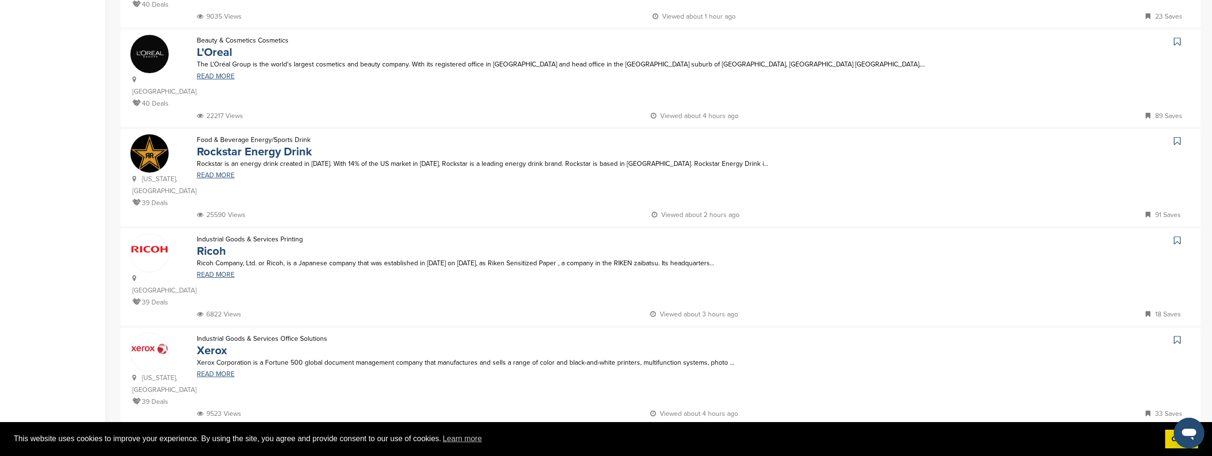
scroll to position [717, 0]
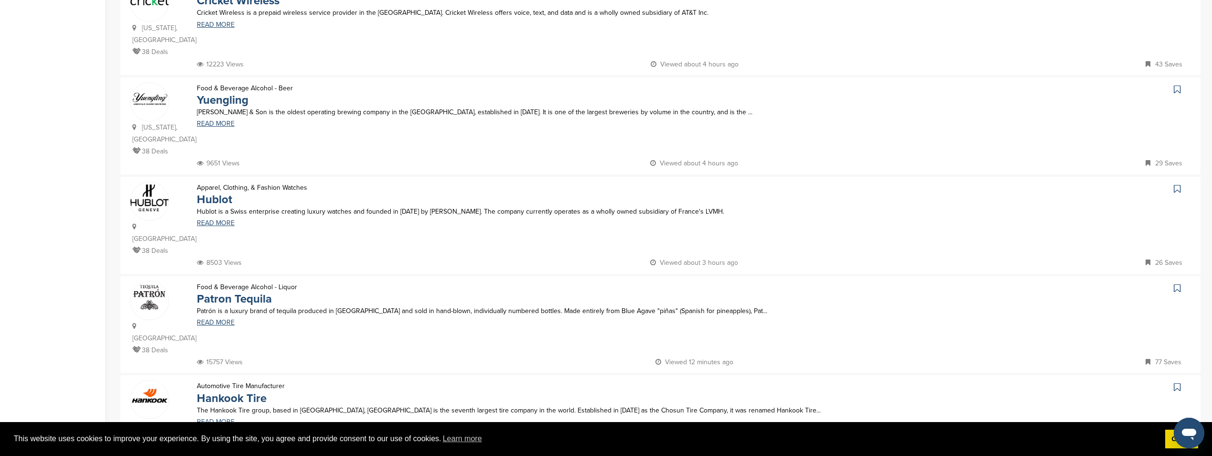
scroll to position [765, 0]
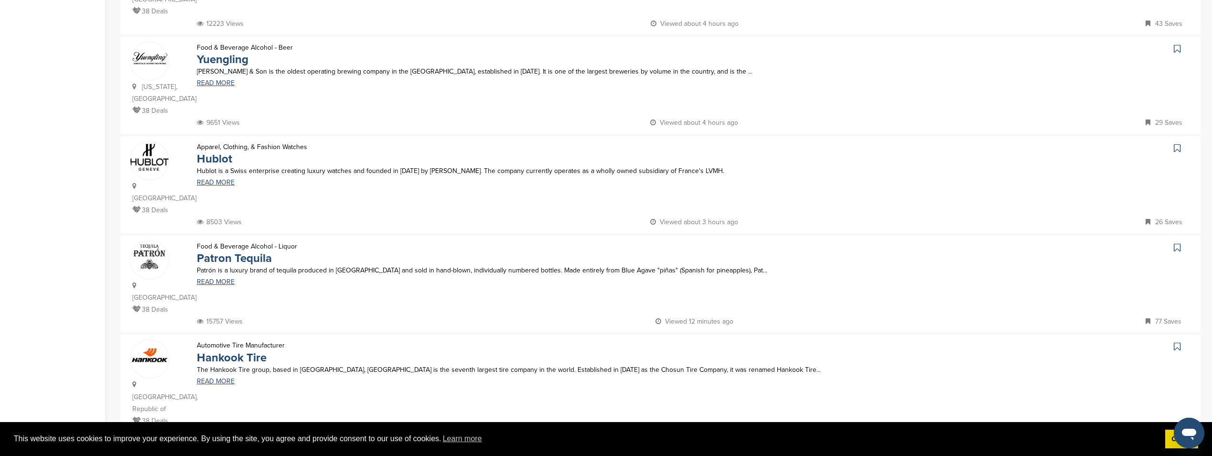
click at [687, 455] on link "26" at bounding box center [684, 464] width 20 height 18
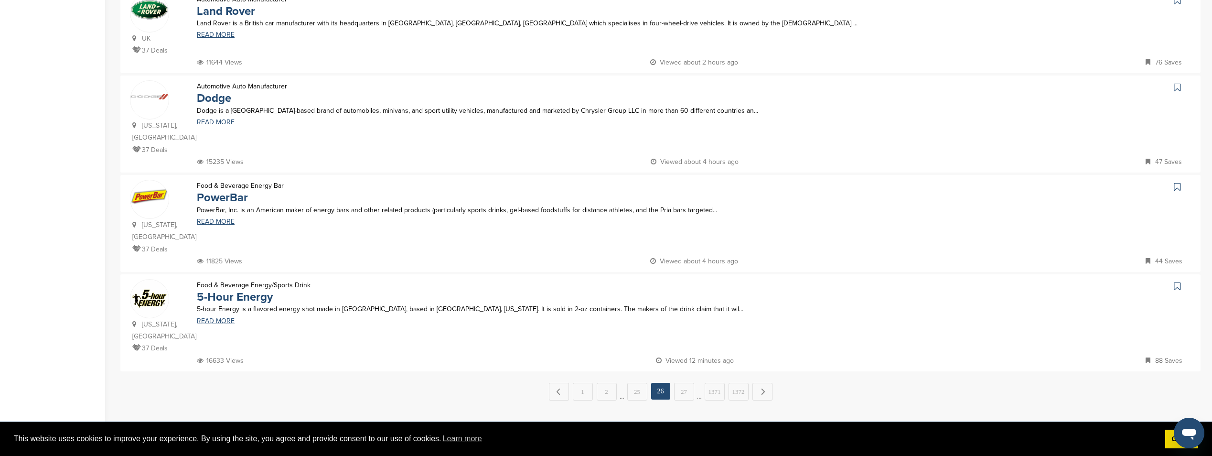
scroll to position [812, 0]
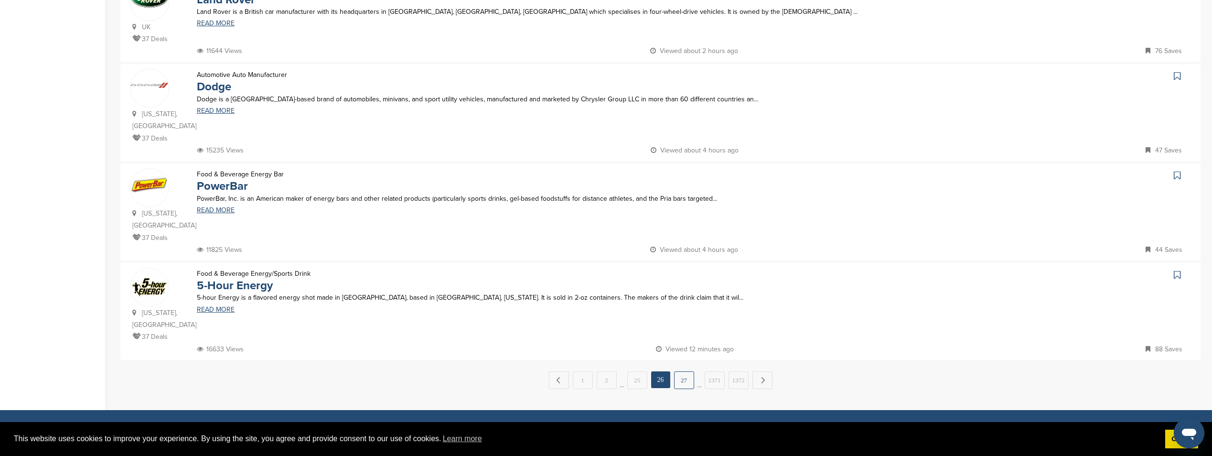
click at [690, 371] on link "27" at bounding box center [684, 380] width 20 height 18
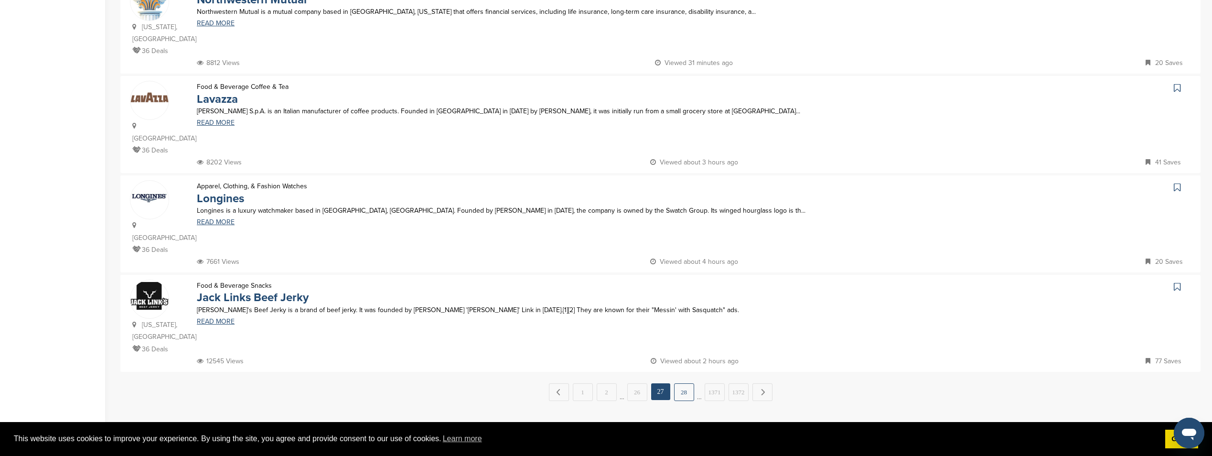
click at [676, 383] on link "28" at bounding box center [684, 392] width 20 height 18
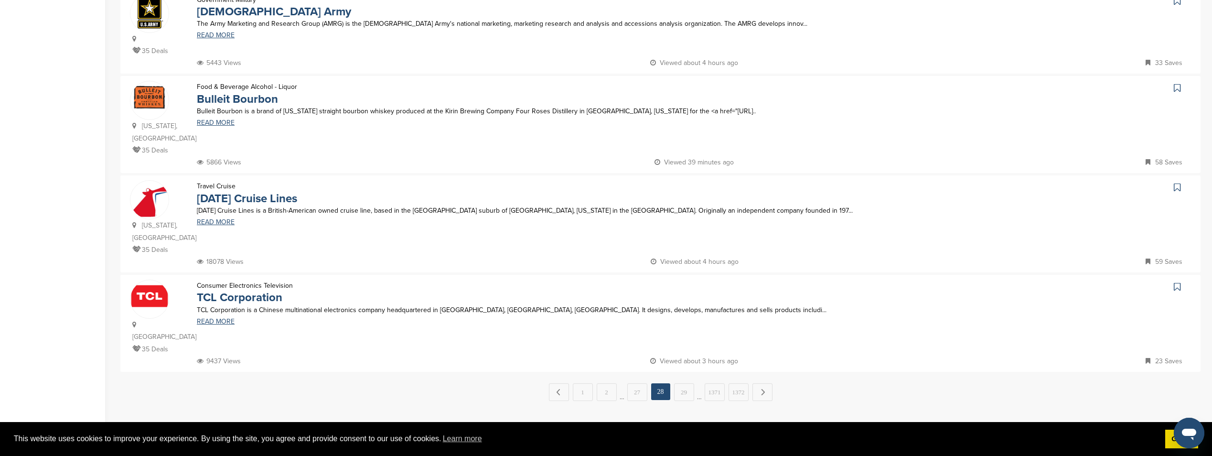
scroll to position [0, 0]
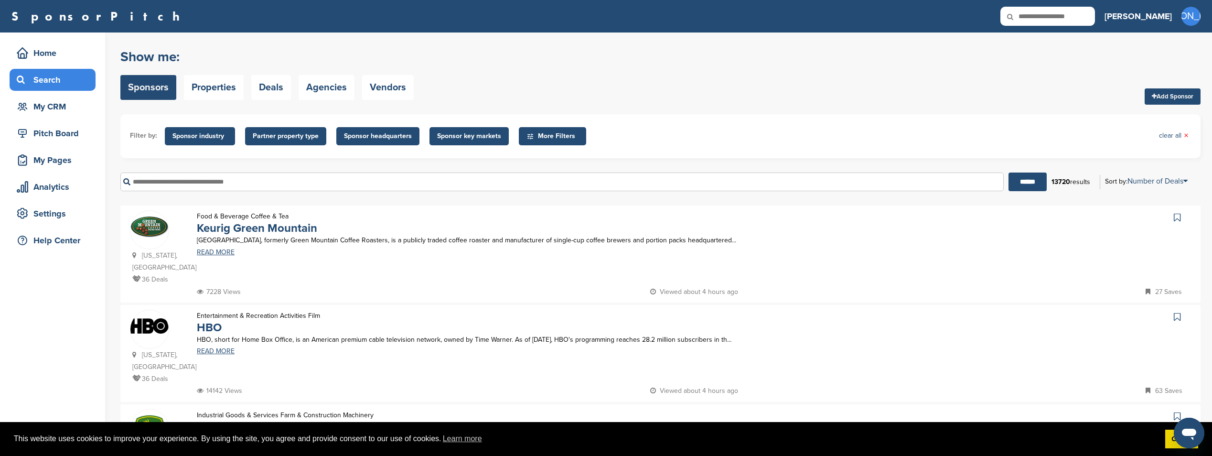
drag, startPoint x: 676, startPoint y: 332, endPoint x: 536, endPoint y: 314, distance: 140.7
click at [536, 314] on div "Entertainment & Recreation Activities Film HBO HBO, short for Home Box Office, …" at bounding box center [563, 348] width 753 height 76
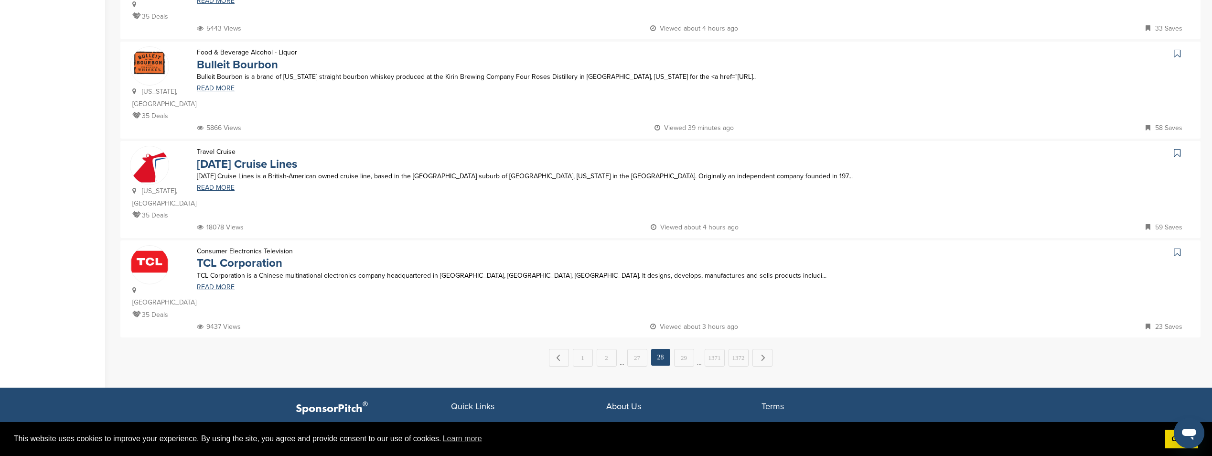
scroll to position [860, 0]
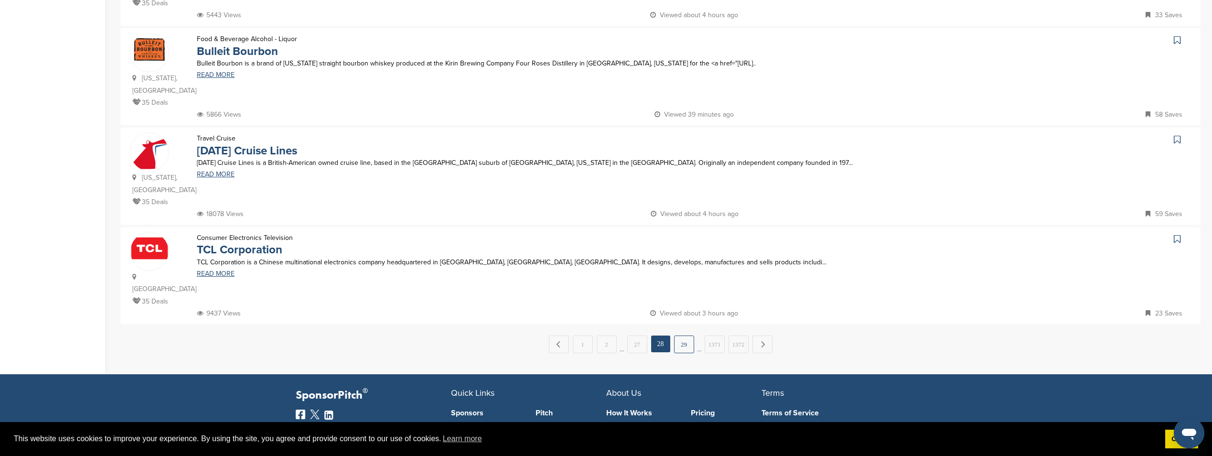
click at [679, 335] on link "29" at bounding box center [684, 344] width 20 height 18
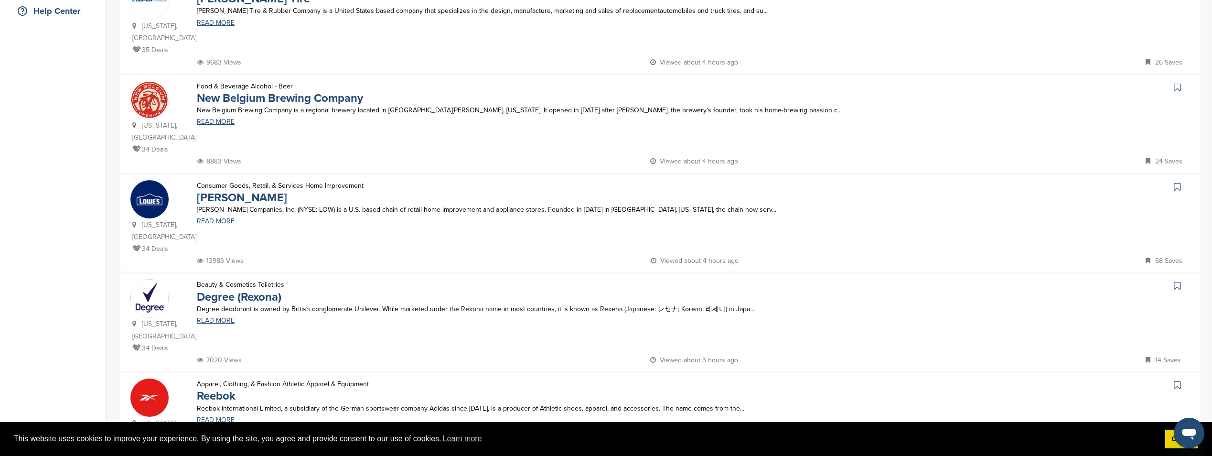
scroll to position [239, 0]
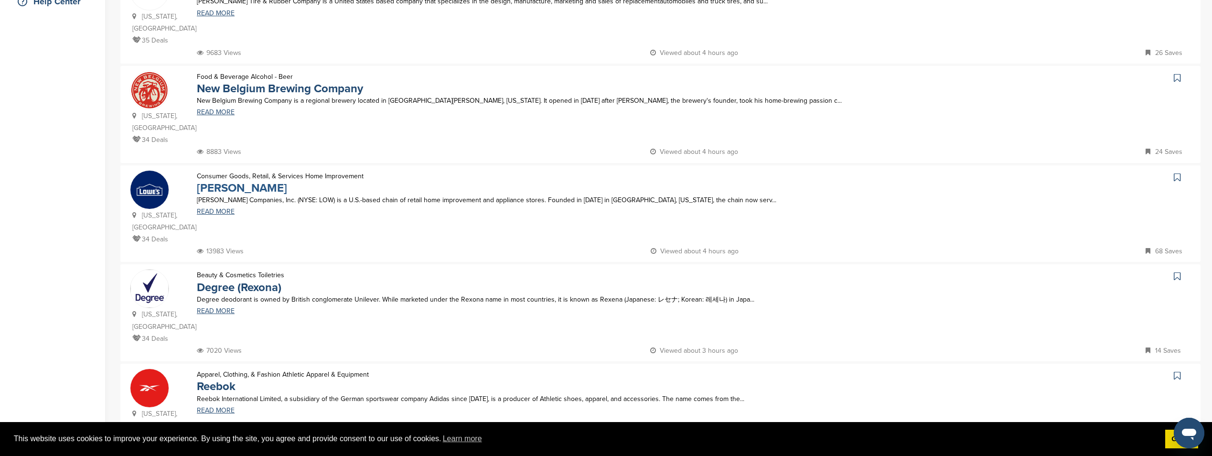
click at [202, 181] on link "Lowe's" at bounding box center [242, 188] width 90 height 14
click at [219, 181] on link "Lowe's" at bounding box center [242, 188] width 90 height 14
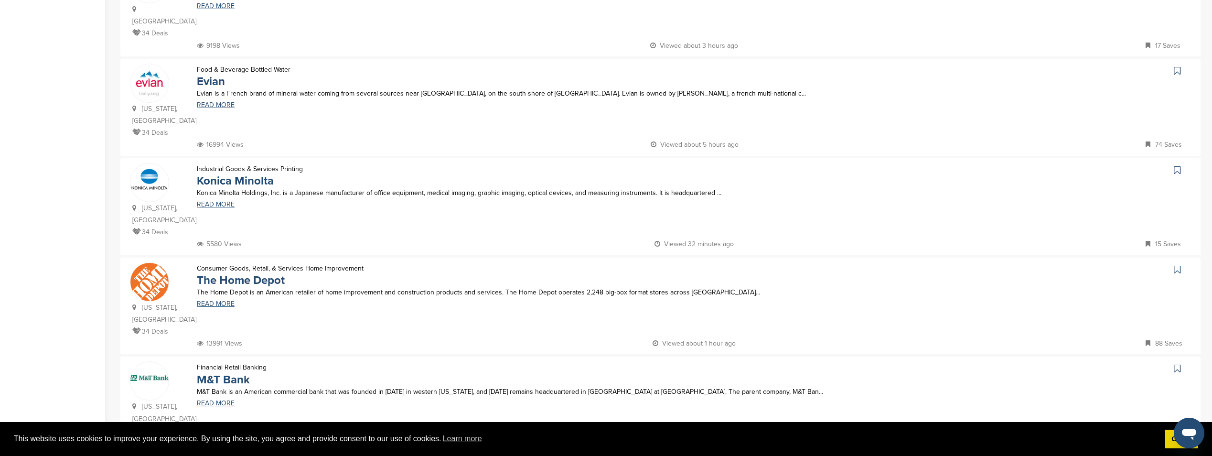
scroll to position [860, 0]
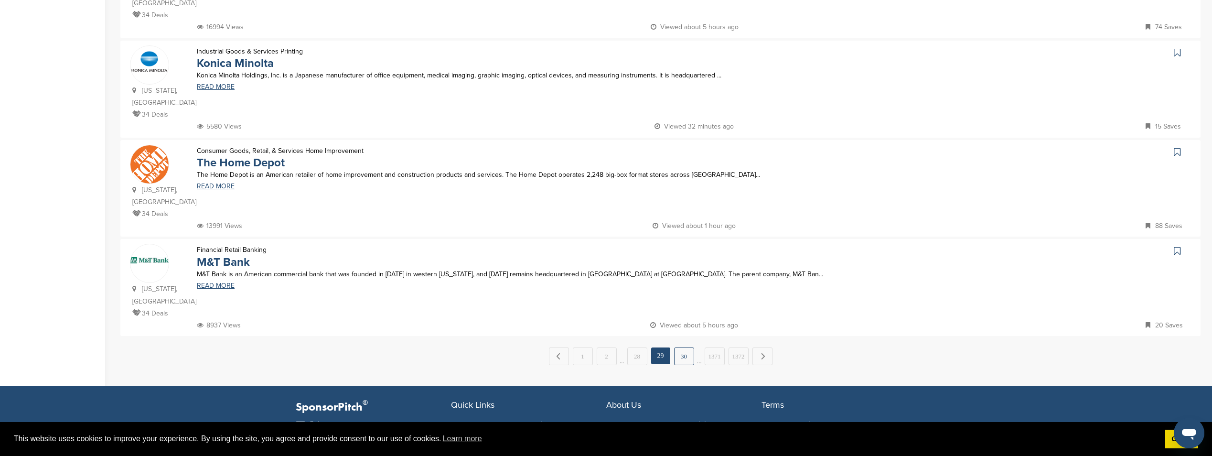
click at [682, 347] on link "30" at bounding box center [684, 356] width 20 height 18
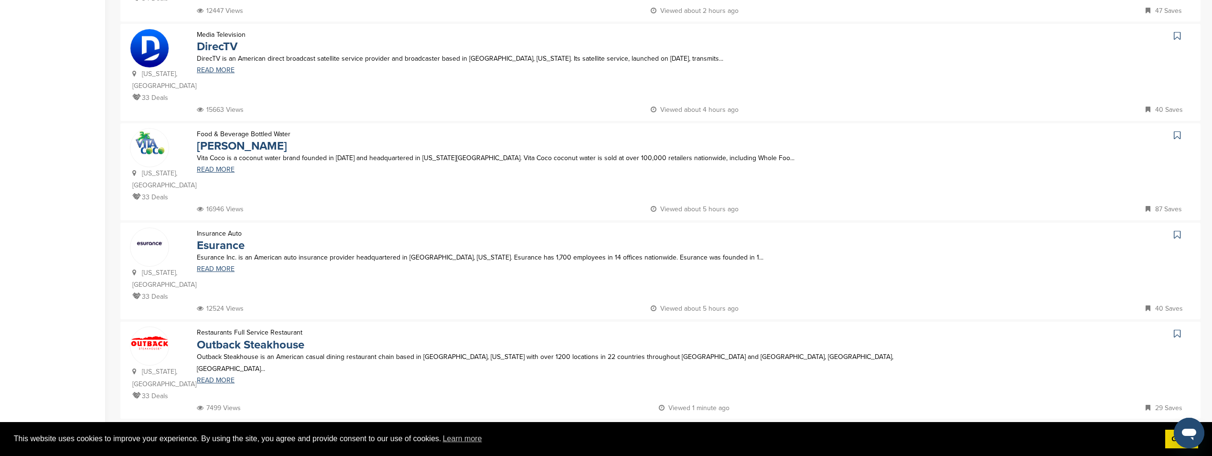
scroll to position [908, 0]
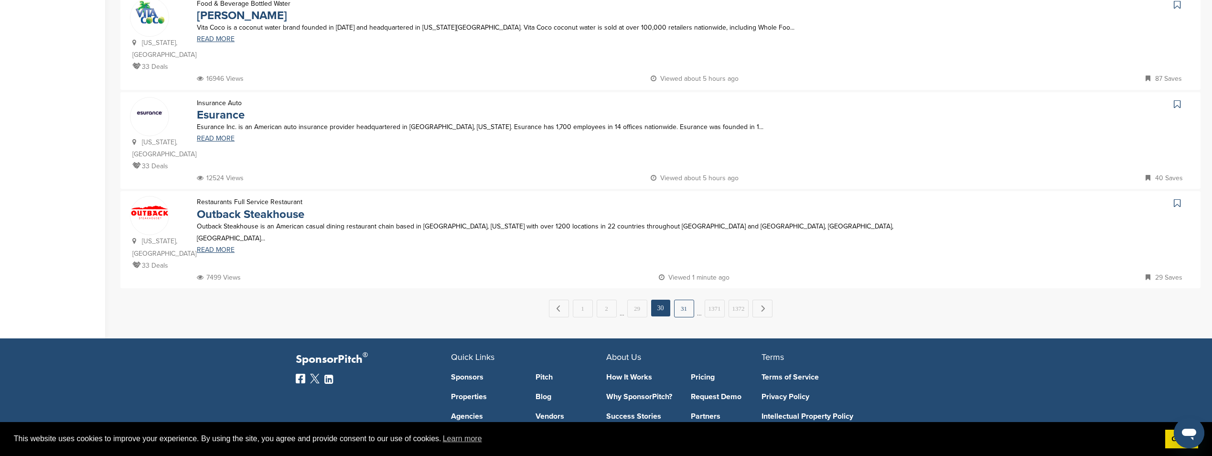
click at [688, 300] on link "31" at bounding box center [684, 309] width 20 height 18
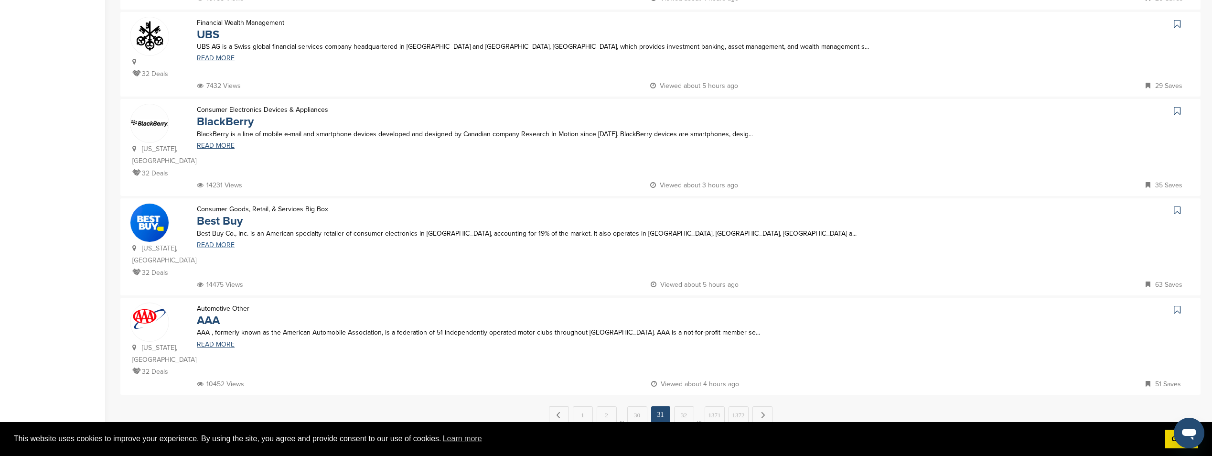
scroll to position [812, 0]
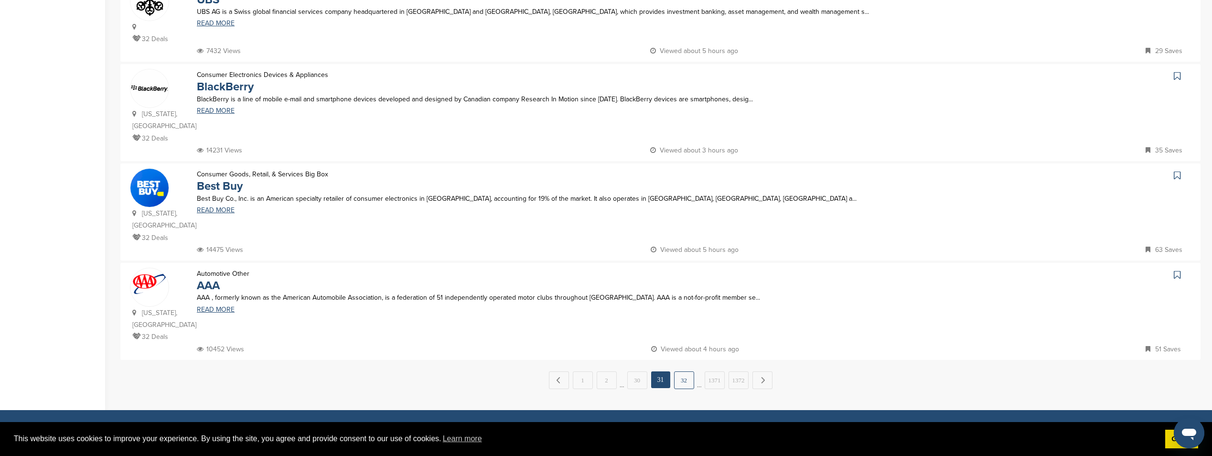
click at [674, 371] on link "32" at bounding box center [684, 380] width 20 height 18
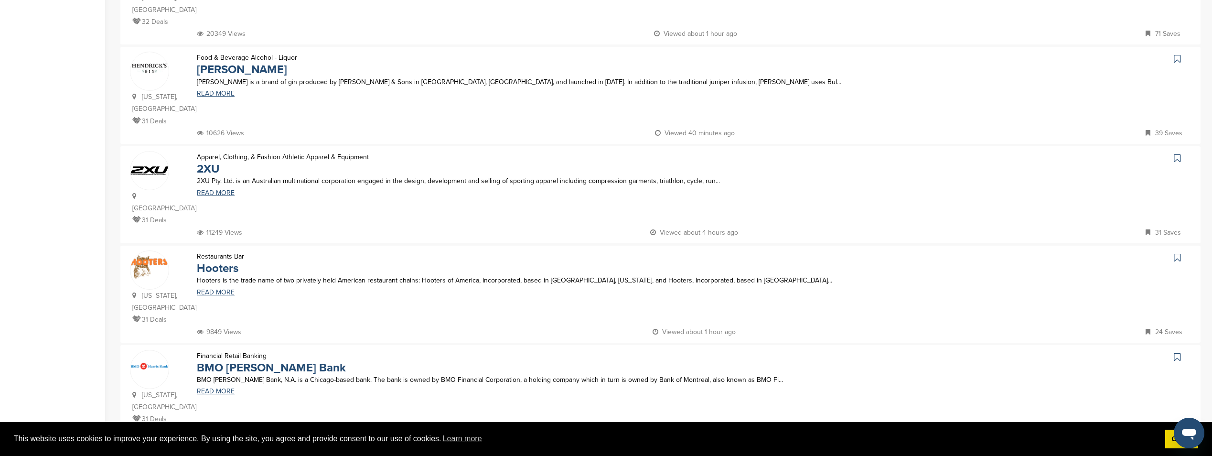
scroll to position [765, 0]
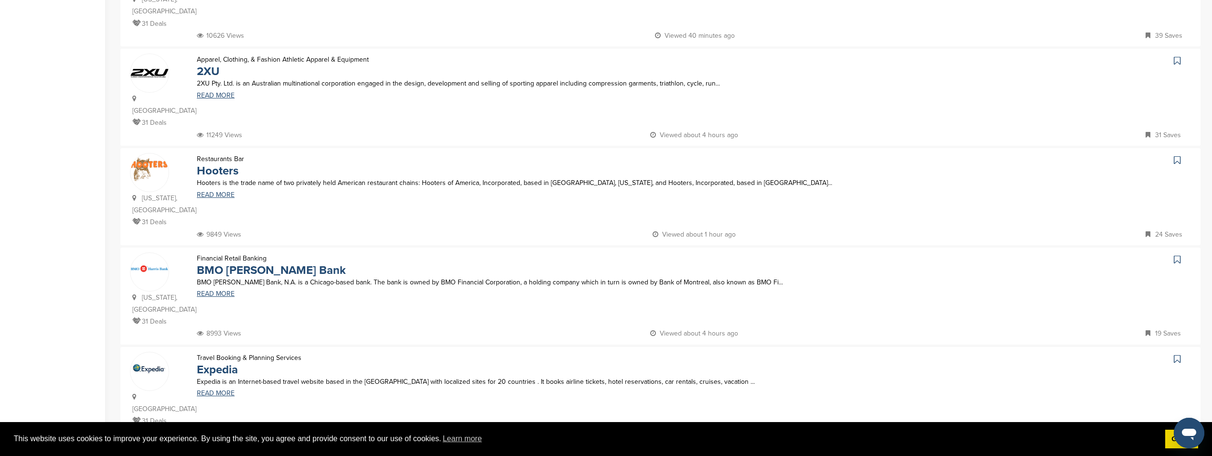
click at [683, 455] on link "33" at bounding box center [684, 464] width 20 height 18
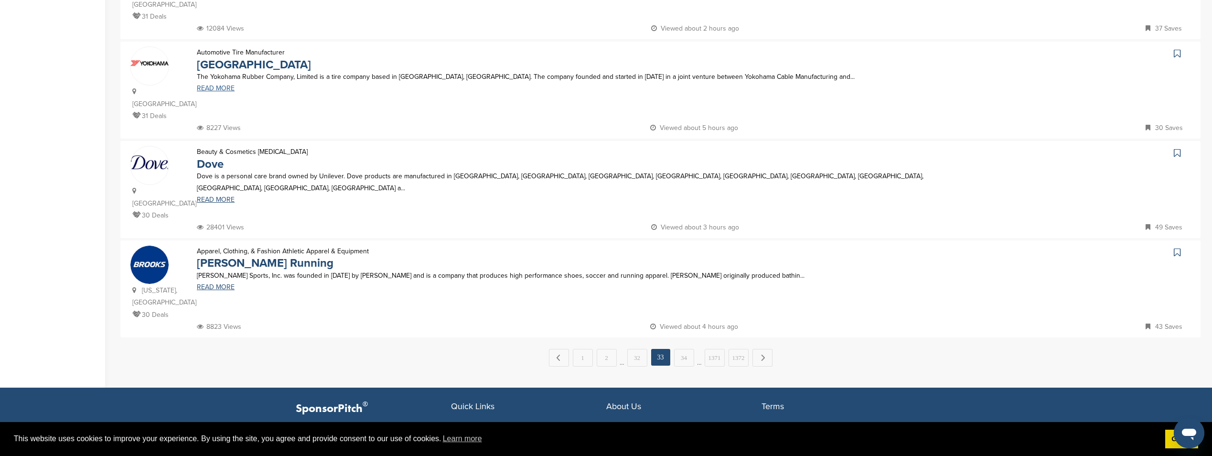
scroll to position [860, 0]
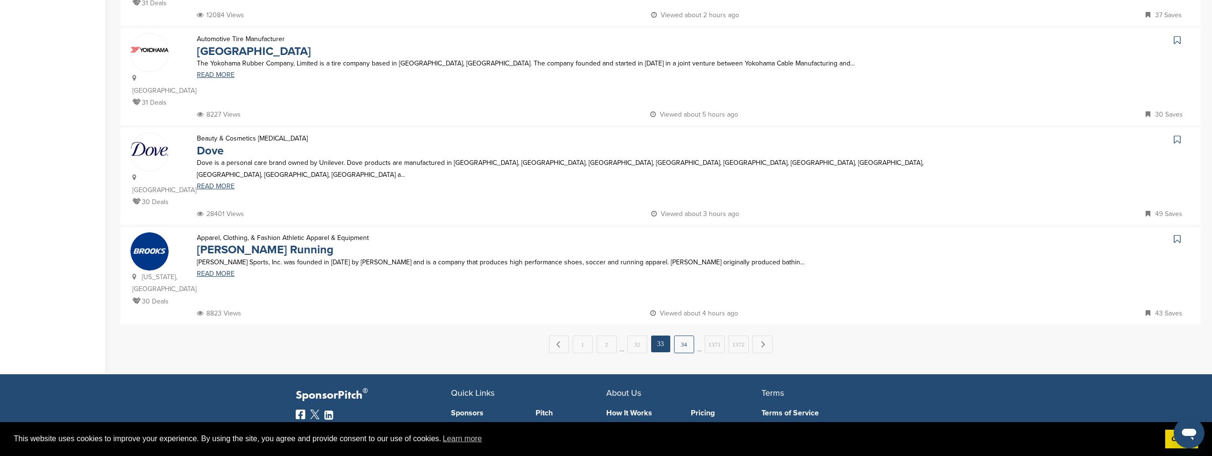
click at [680, 335] on link "34" at bounding box center [684, 344] width 20 height 18
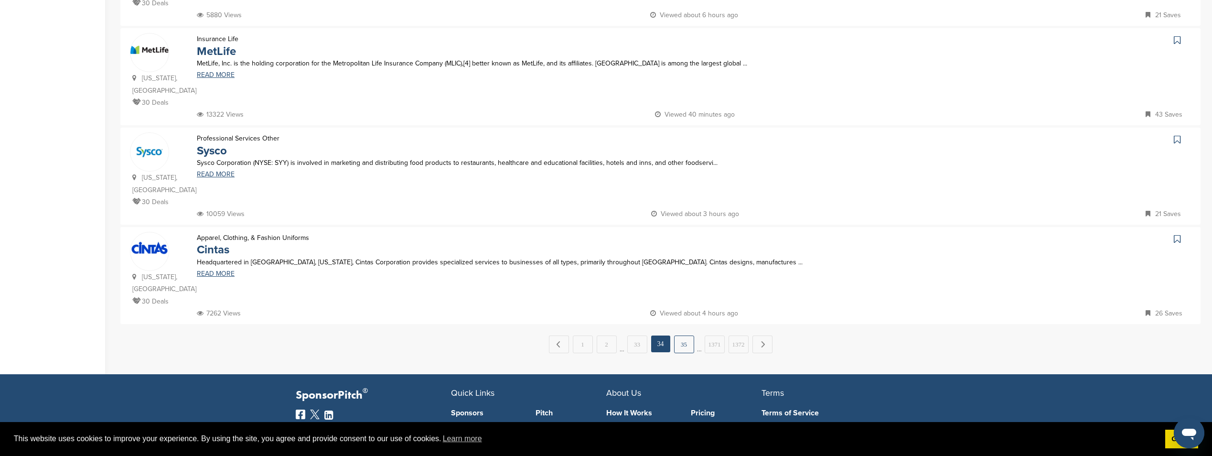
click at [683, 335] on link "35" at bounding box center [684, 344] width 20 height 18
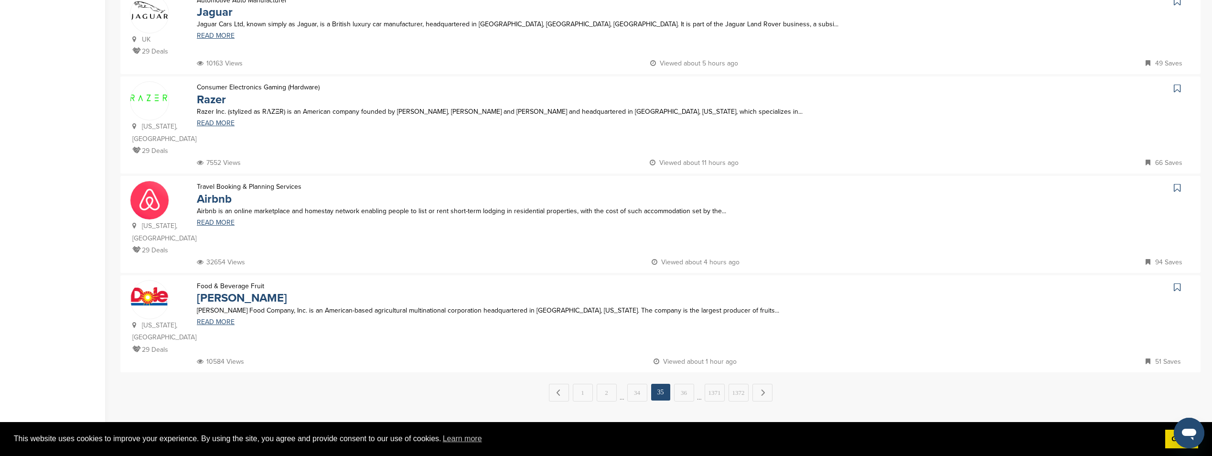
scroll to position [812, 0]
click at [682, 383] on link "36" at bounding box center [684, 392] width 20 height 18
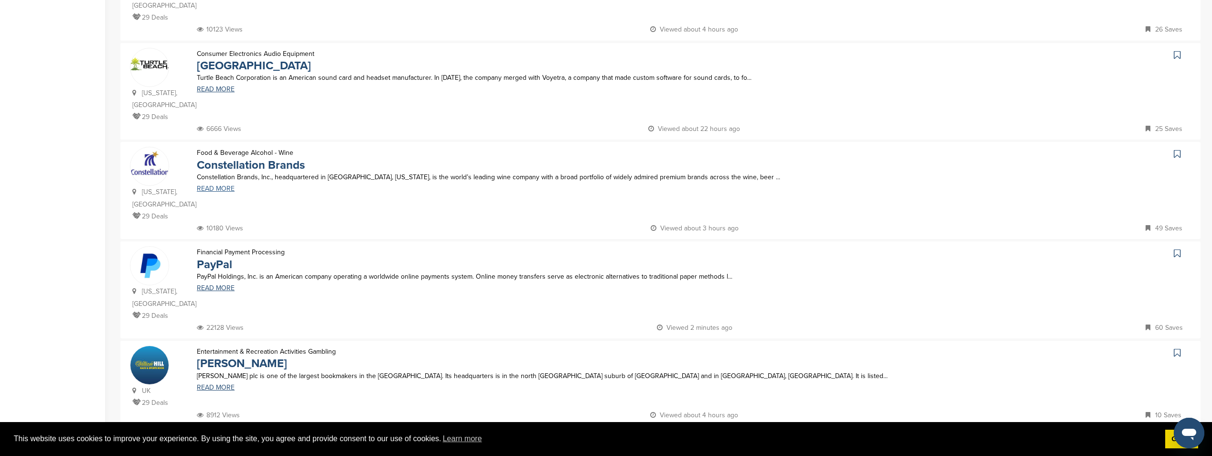
scroll to position [765, 0]
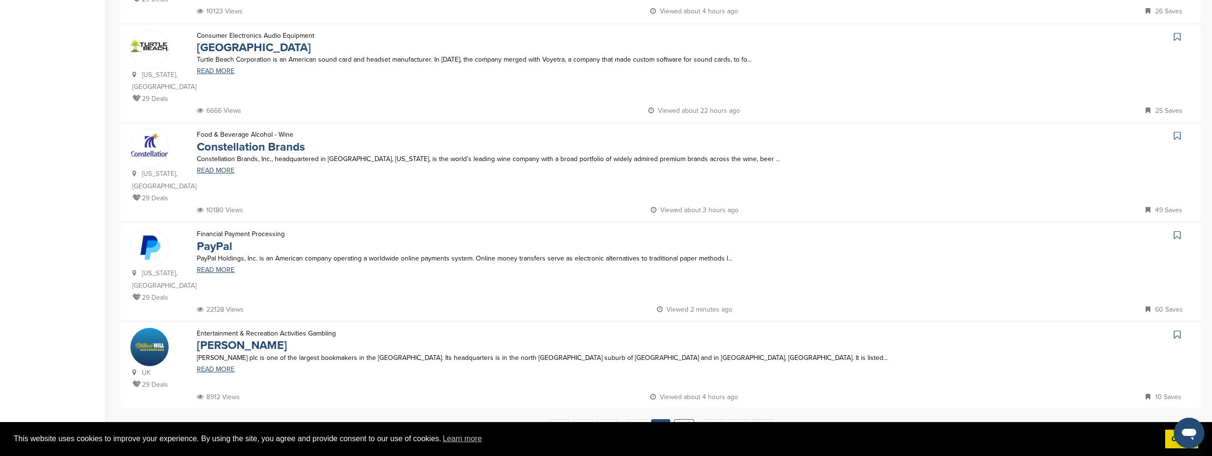
click at [679, 419] on link "37" at bounding box center [684, 428] width 20 height 18
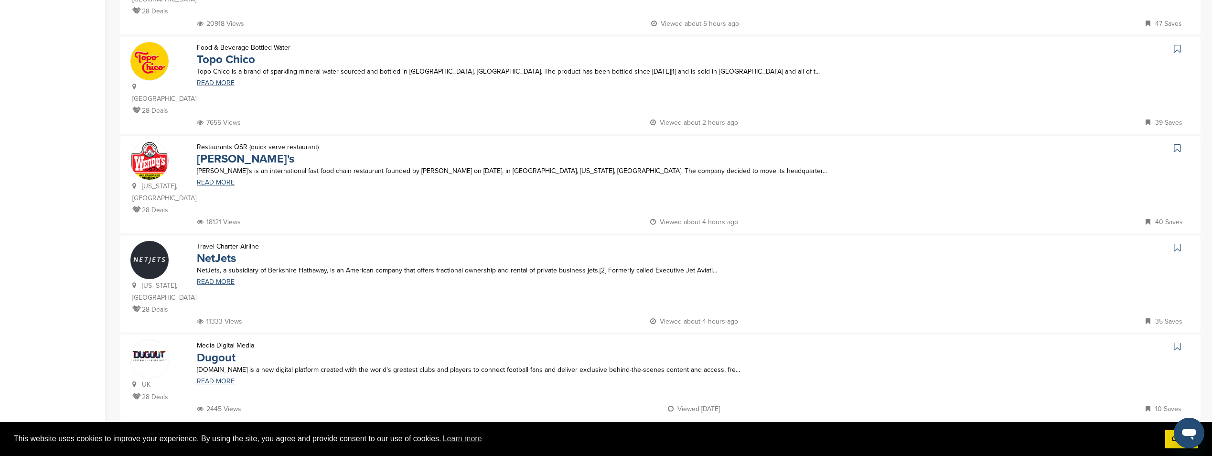
click at [681, 431] on link "38" at bounding box center [684, 440] width 20 height 18
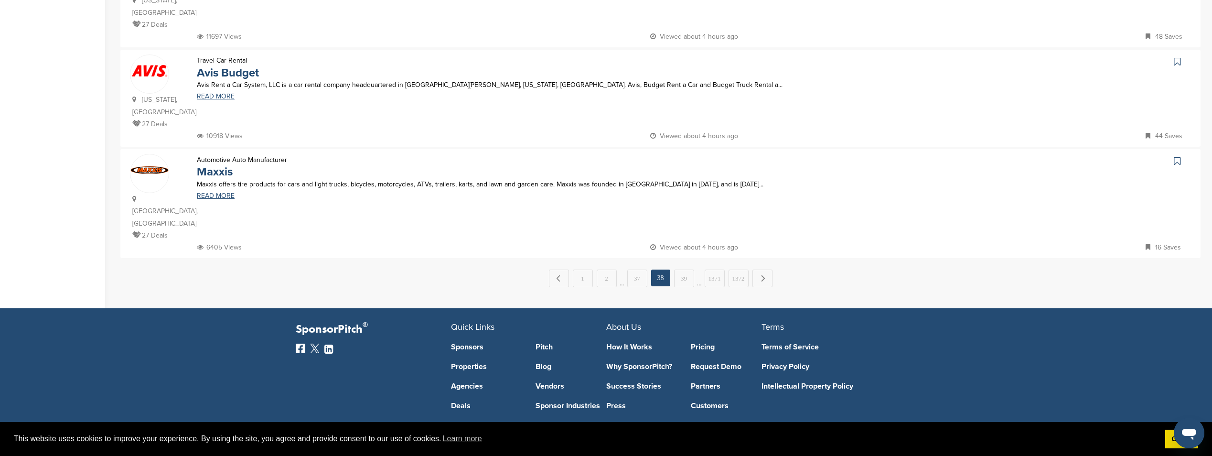
scroll to position [939, 0]
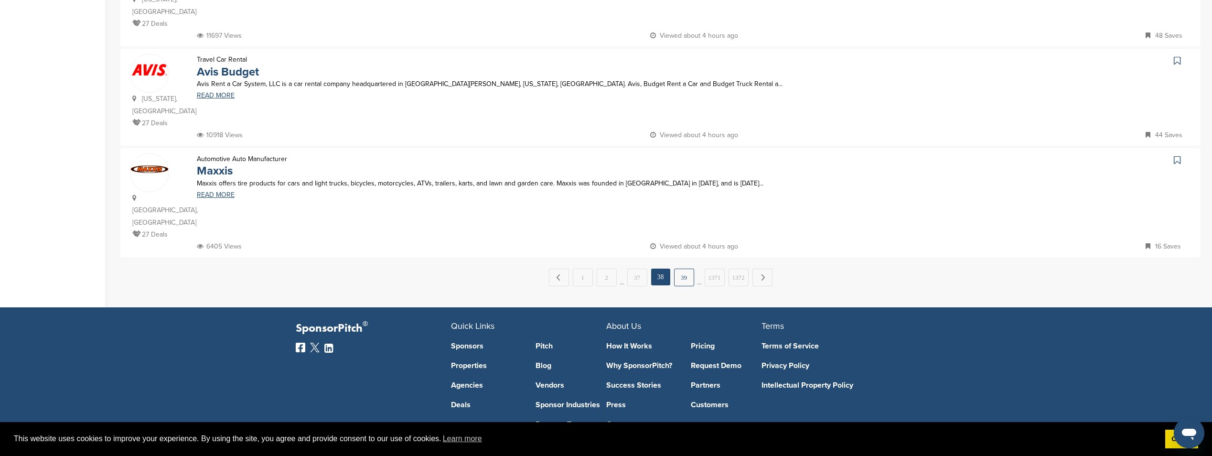
click at [690, 269] on link "39" at bounding box center [684, 278] width 20 height 18
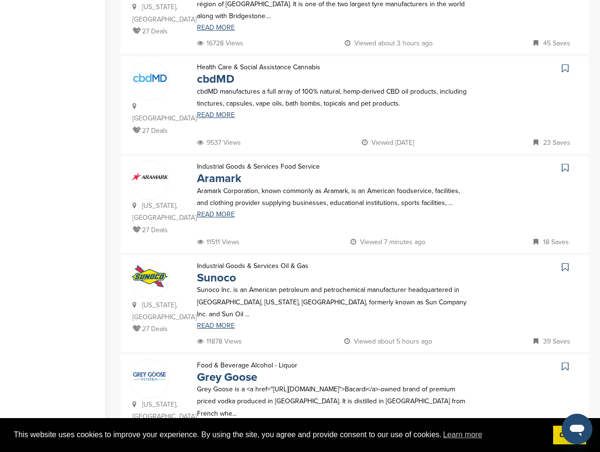
scroll to position [812, 0]
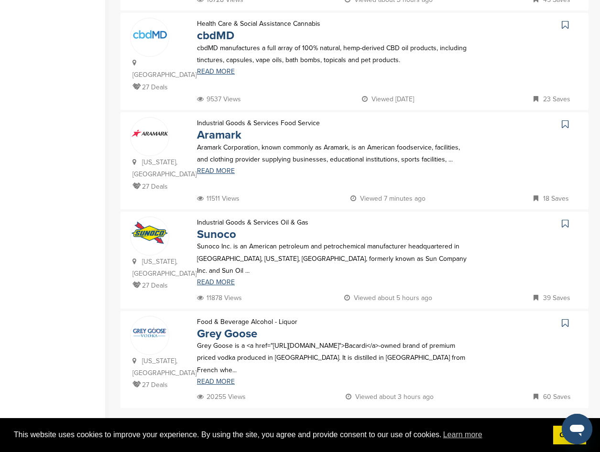
click at [382, 420] on link "40" at bounding box center [378, 429] width 20 height 18
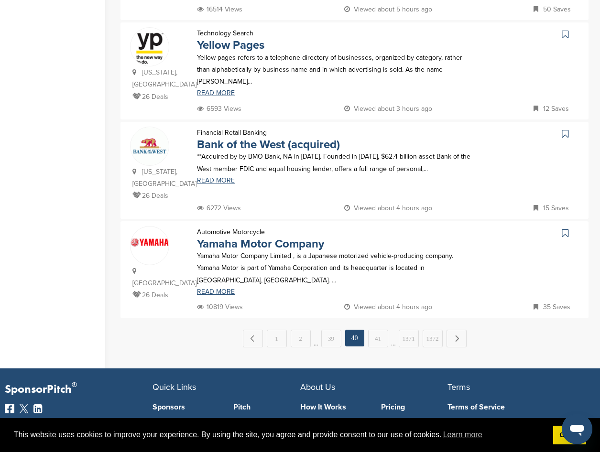
scroll to position [908, 0]
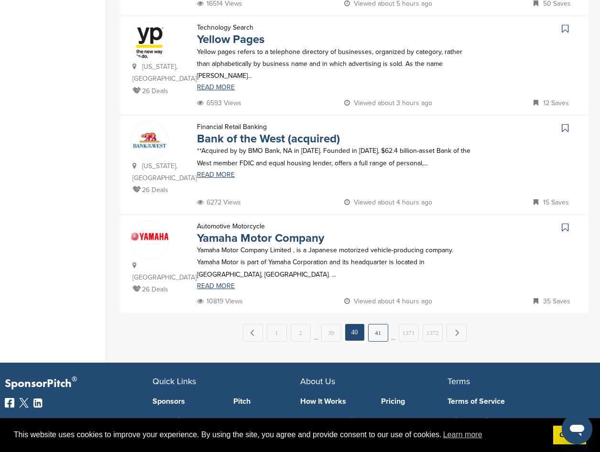
click at [376, 324] on link "41" at bounding box center [378, 333] width 20 height 18
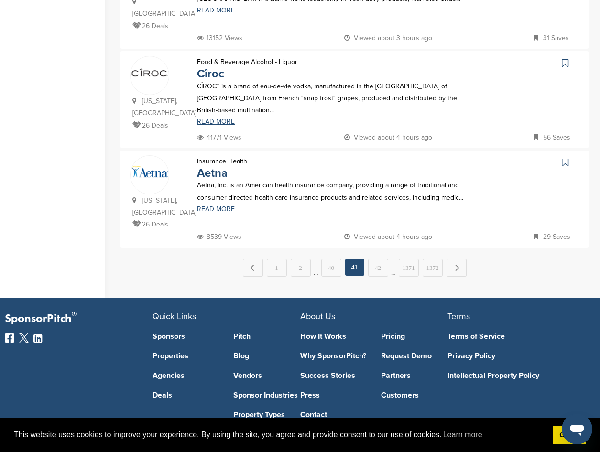
scroll to position [956, 0]
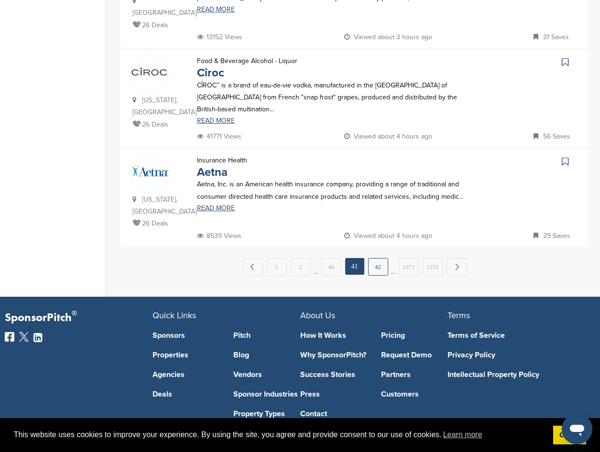
click at [383, 258] on link "42" at bounding box center [378, 267] width 20 height 18
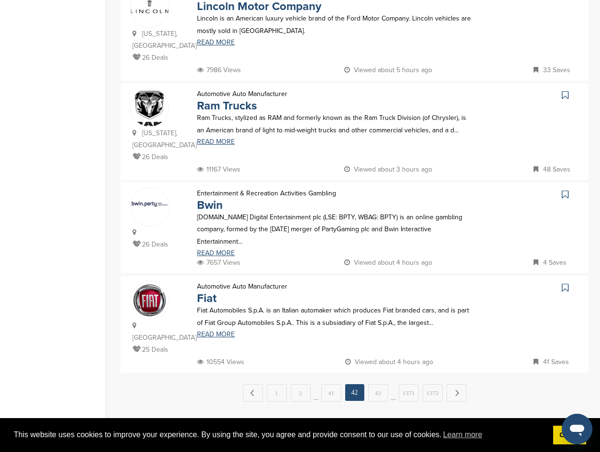
scroll to position [860, 0]
click at [375, 384] on link "43" at bounding box center [378, 393] width 20 height 18
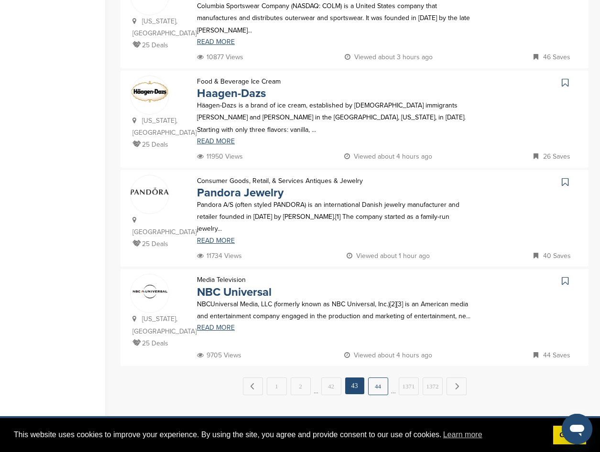
click at [376, 378] on link "44" at bounding box center [378, 387] width 20 height 18
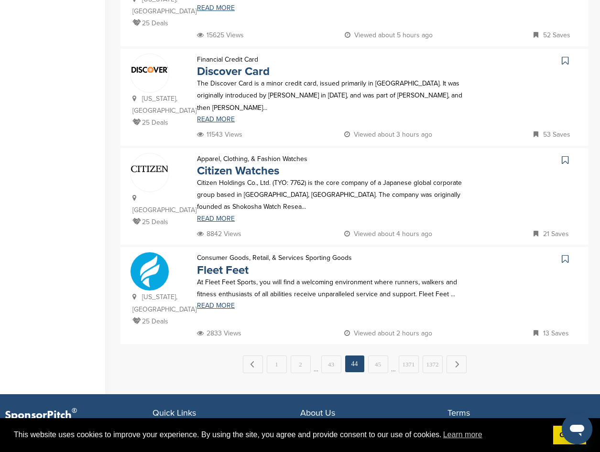
scroll to position [908, 0]
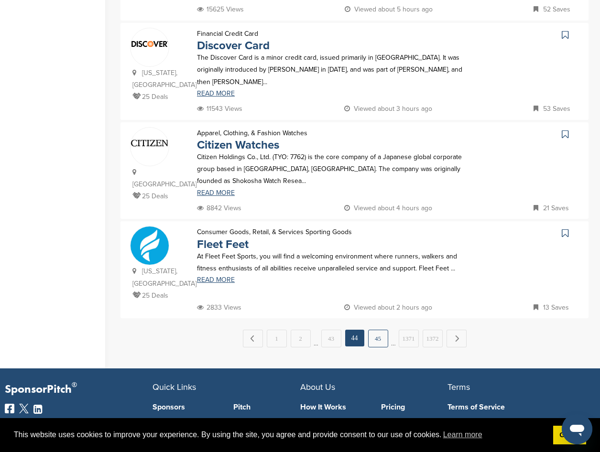
click at [375, 330] on link "45" at bounding box center [378, 339] width 20 height 18
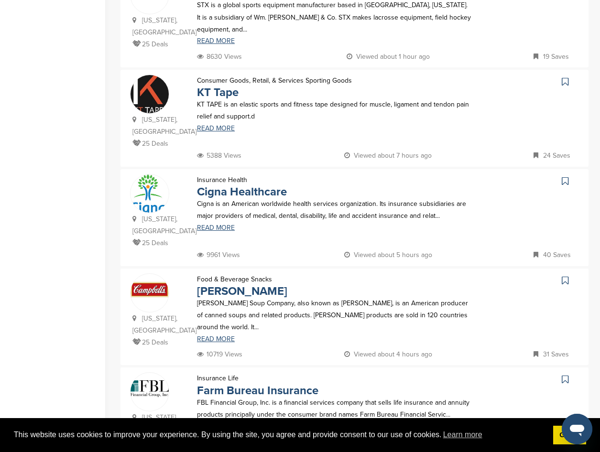
scroll to position [860, 0]
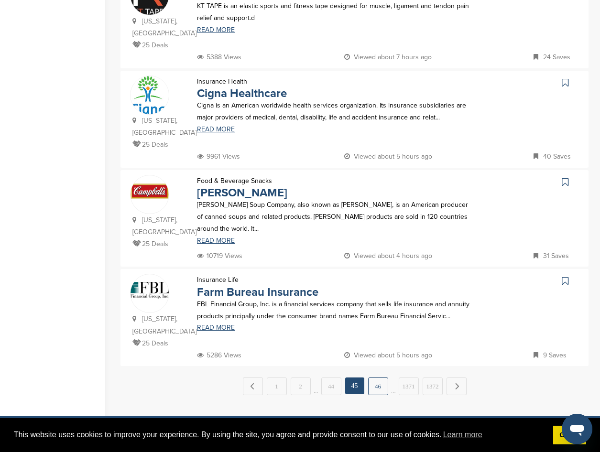
click at [376, 378] on link "46" at bounding box center [378, 387] width 20 height 18
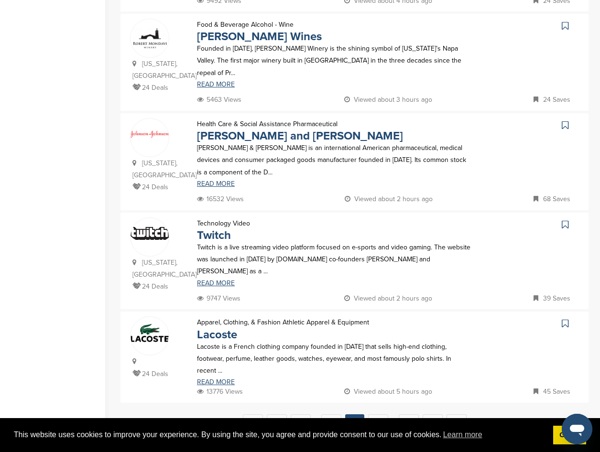
scroll to position [908, 0]
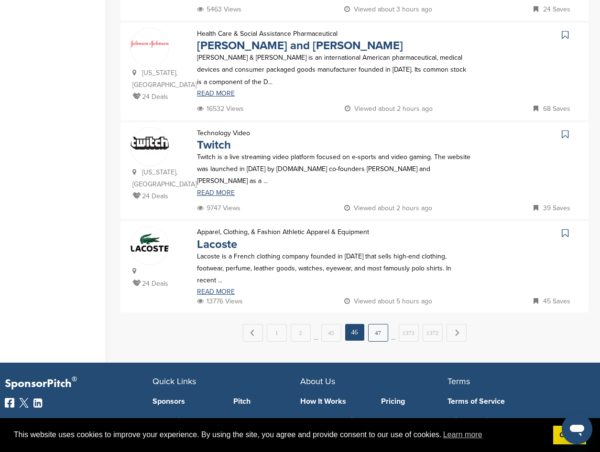
click at [378, 324] on link "47" at bounding box center [378, 333] width 20 height 18
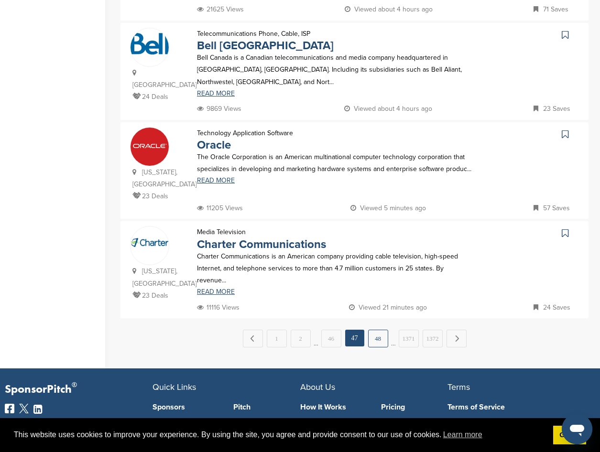
click at [370, 330] on link "48" at bounding box center [378, 339] width 20 height 18
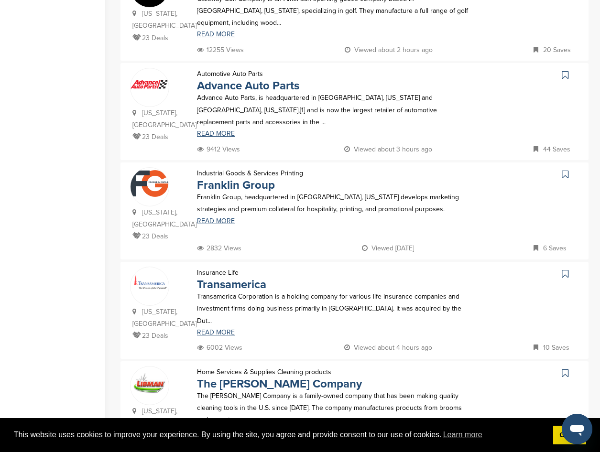
scroll to position [860, 0]
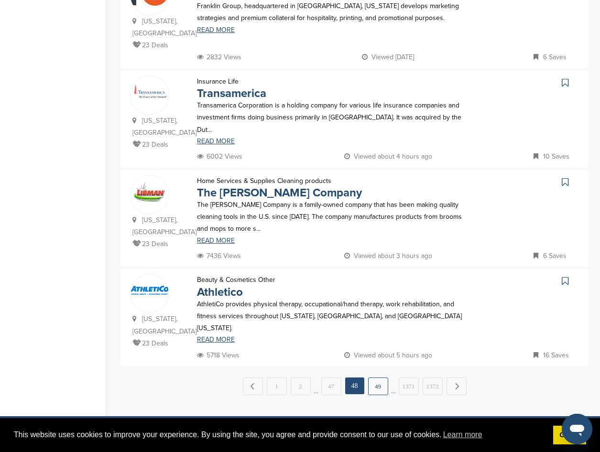
click at [376, 378] on link "49" at bounding box center [378, 387] width 20 height 18
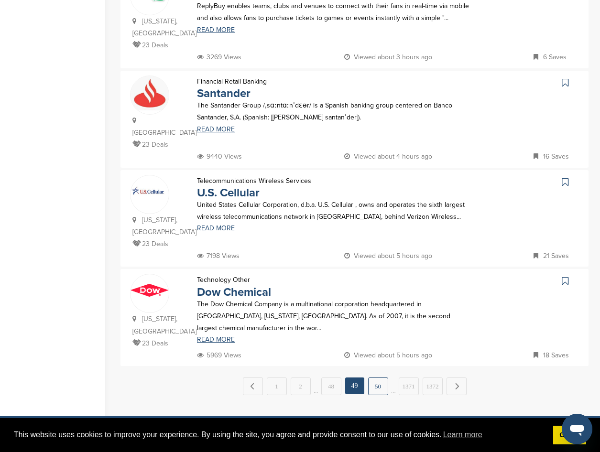
click at [372, 378] on link "50" at bounding box center [378, 387] width 20 height 18
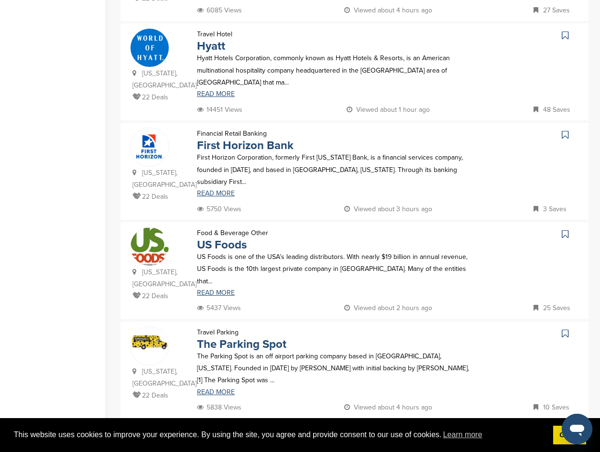
scroll to position [956, 0]
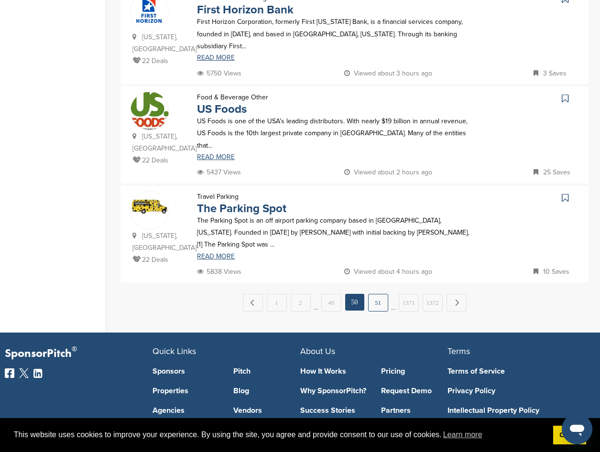
click at [376, 294] on link "51" at bounding box center [378, 303] width 20 height 18
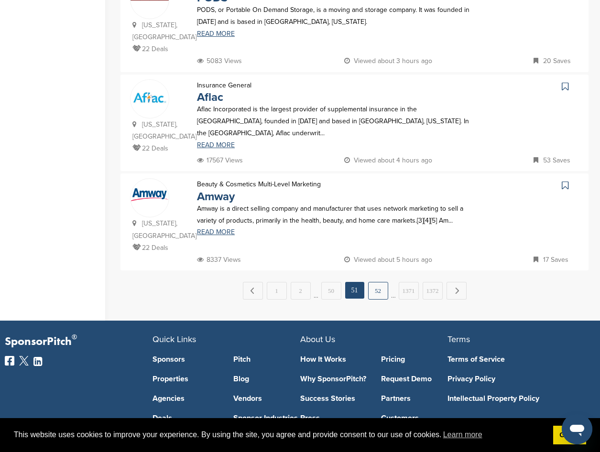
click at [376, 282] on link "52" at bounding box center [378, 291] width 20 height 18
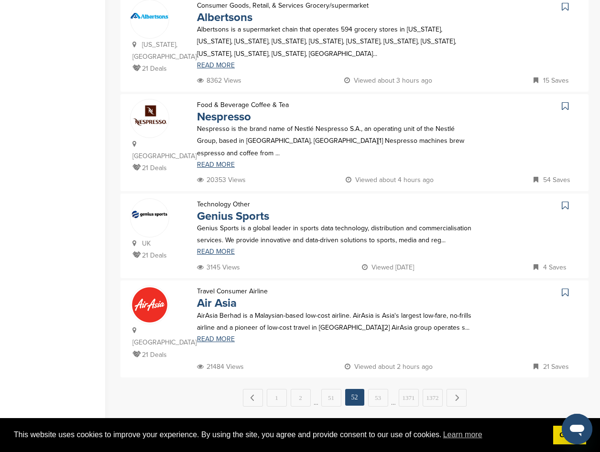
scroll to position [860, 0]
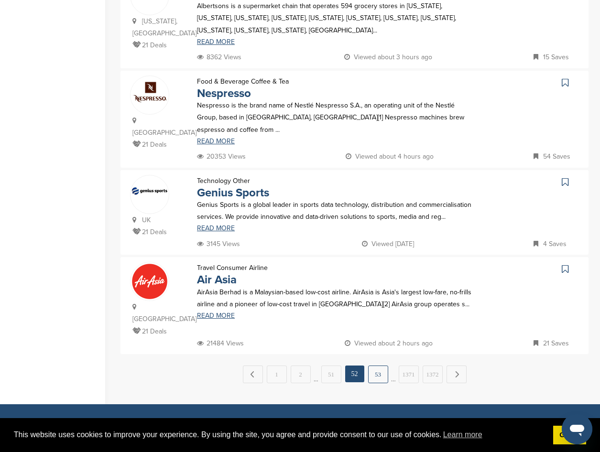
click at [384, 366] on link "53" at bounding box center [378, 375] width 20 height 18
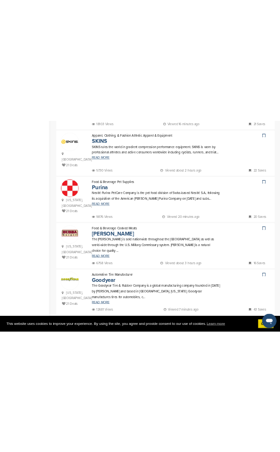
scroll to position [679, 0]
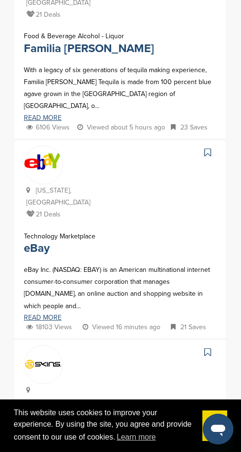
click at [130, 145] on div at bounding box center [148, 183] width 135 height 76
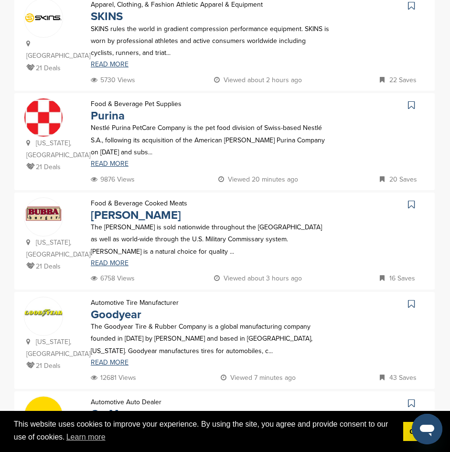
scroll to position [925, 0]
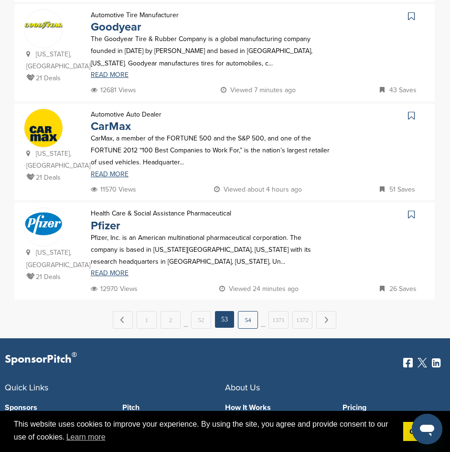
click at [245, 311] on link "54" at bounding box center [248, 320] width 20 height 18
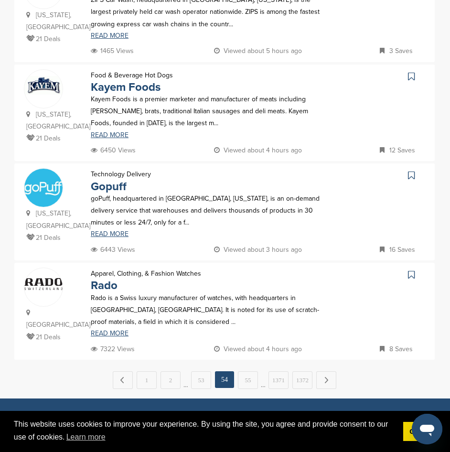
scroll to position [853, 0]
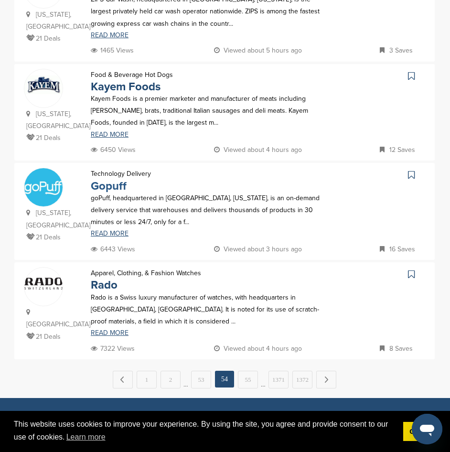
click at [115, 193] on link "Gopuff" at bounding box center [109, 186] width 36 height 14
click at [239, 380] on link "55" at bounding box center [248, 380] width 20 height 18
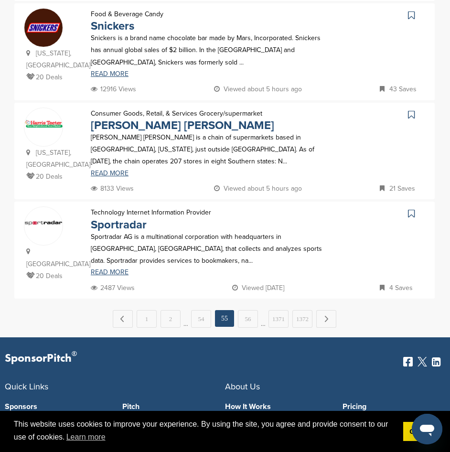
scroll to position [926, 0]
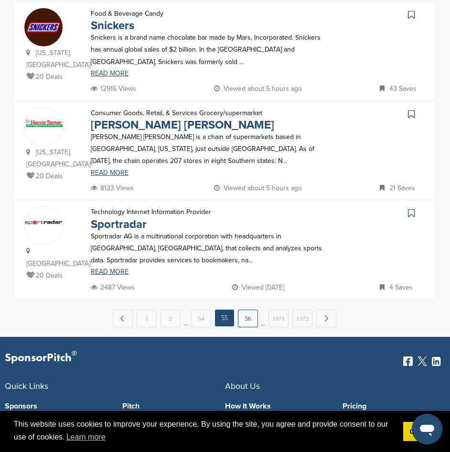
click at [249, 310] on link "56" at bounding box center [248, 319] width 20 height 18
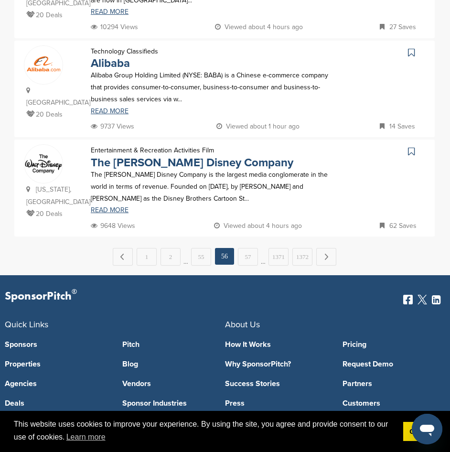
scroll to position [988, 0]
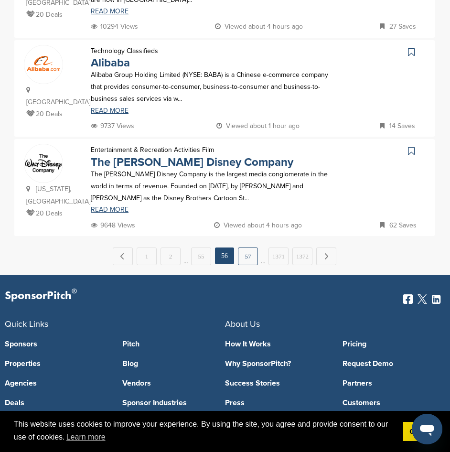
click at [247, 248] on link "57" at bounding box center [248, 257] width 20 height 18
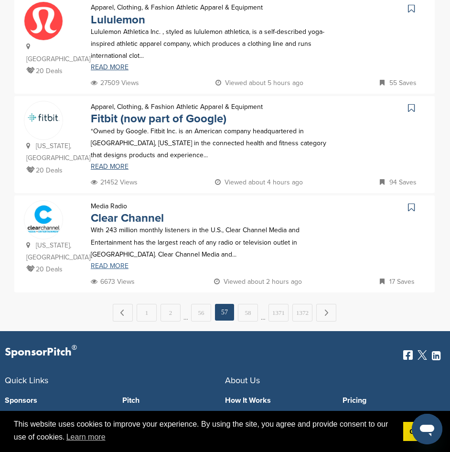
scroll to position [940, 0]
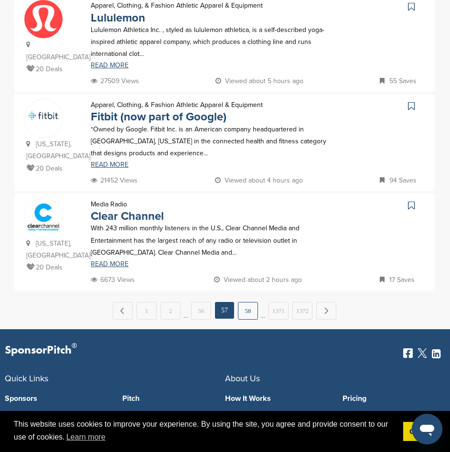
click at [248, 302] on link "58" at bounding box center [248, 311] width 20 height 18
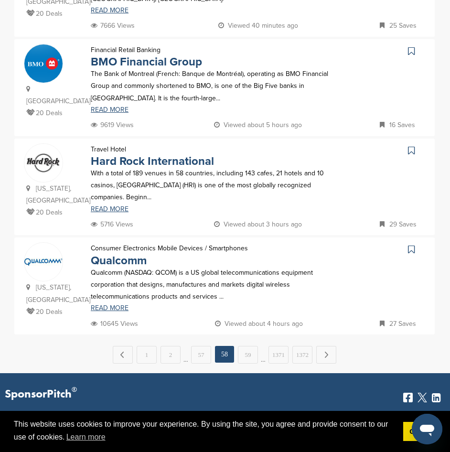
scroll to position [908, 0]
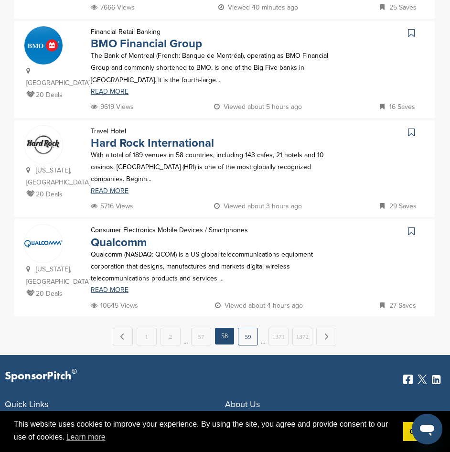
click at [245, 328] on link "59" at bounding box center [248, 337] width 20 height 18
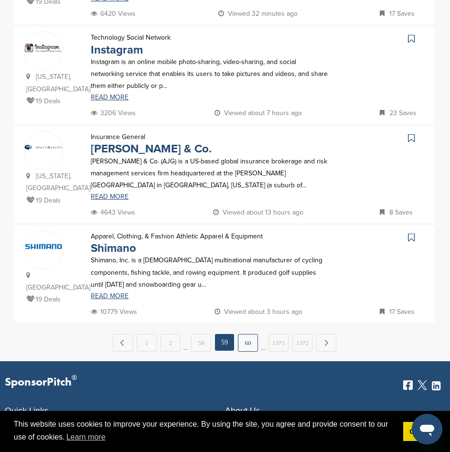
click at [245, 334] on link "60" at bounding box center [248, 343] width 20 height 18
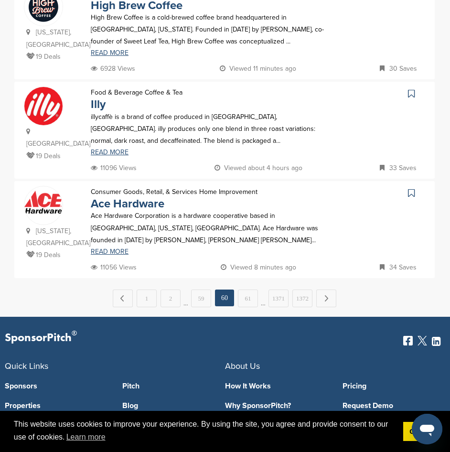
scroll to position [956, 0]
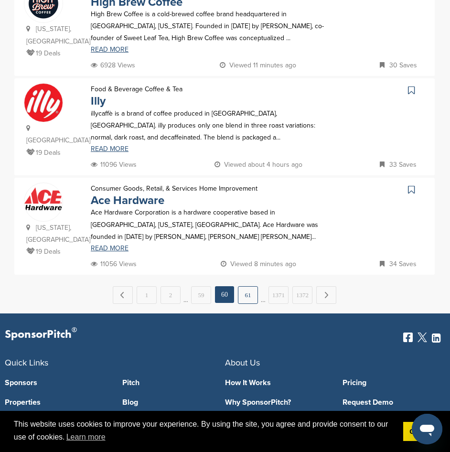
click at [243, 286] on link "61" at bounding box center [248, 295] width 20 height 18
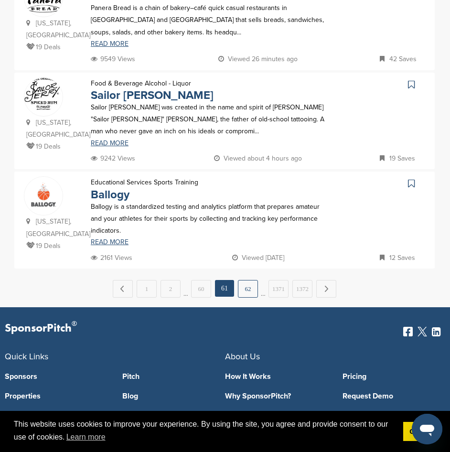
click at [249, 280] on link "62" at bounding box center [248, 289] width 20 height 18
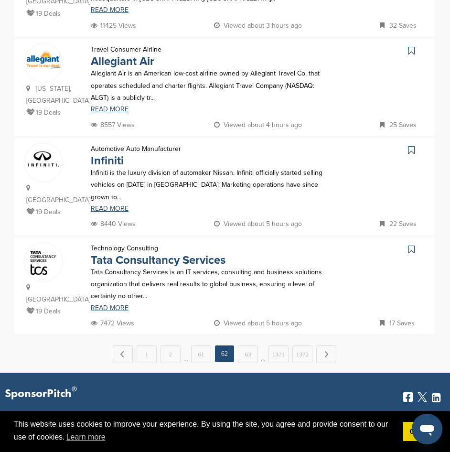
scroll to position [908, 0]
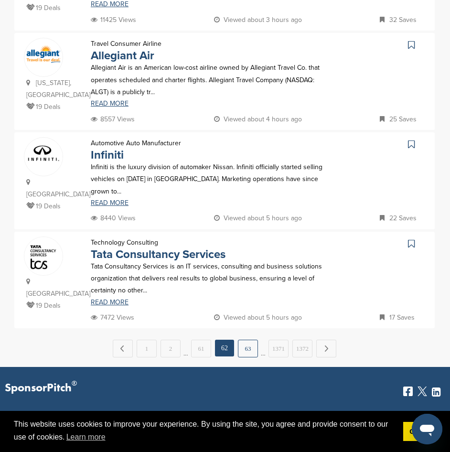
click at [250, 340] on link "63" at bounding box center [248, 349] width 20 height 18
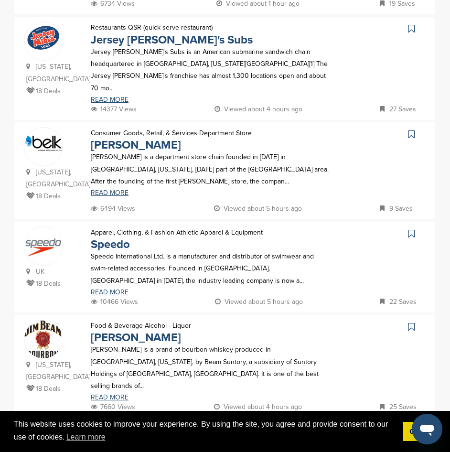
scroll to position [956, 0]
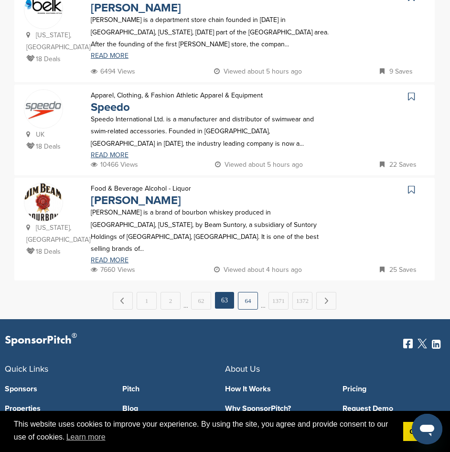
click at [242, 292] on link "64" at bounding box center [248, 301] width 20 height 18
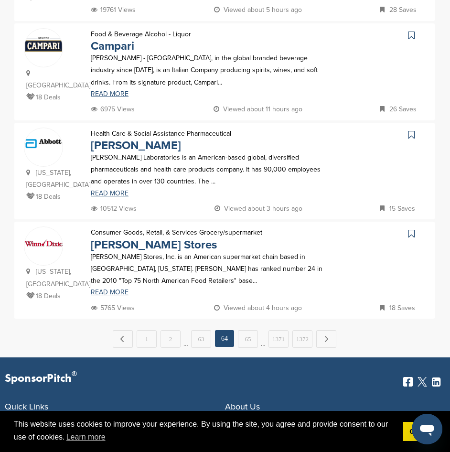
scroll to position [908, 0]
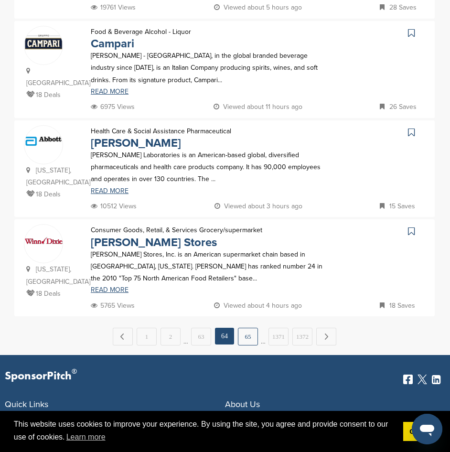
click at [245, 328] on link "65" at bounding box center [248, 337] width 20 height 18
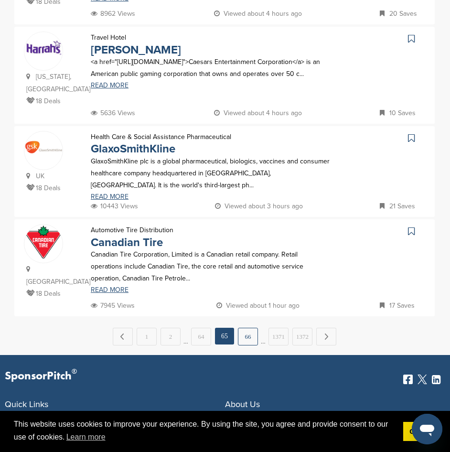
click at [245, 328] on link "66" at bounding box center [248, 337] width 20 height 18
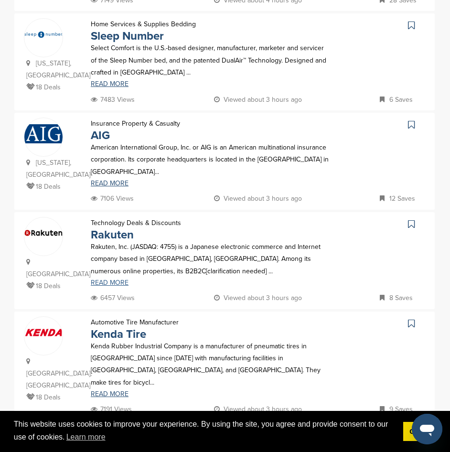
scroll to position [860, 0]
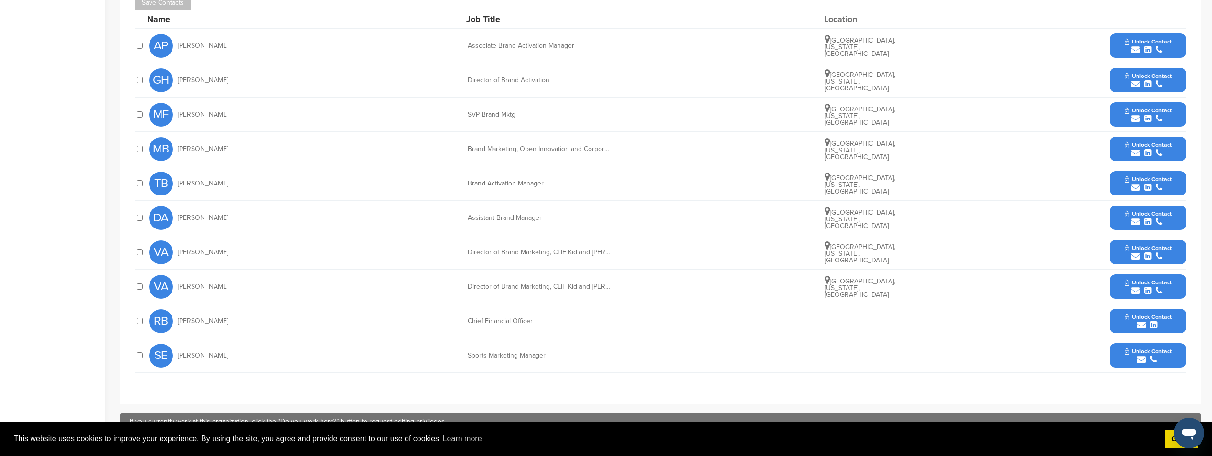
scroll to position [430, 0]
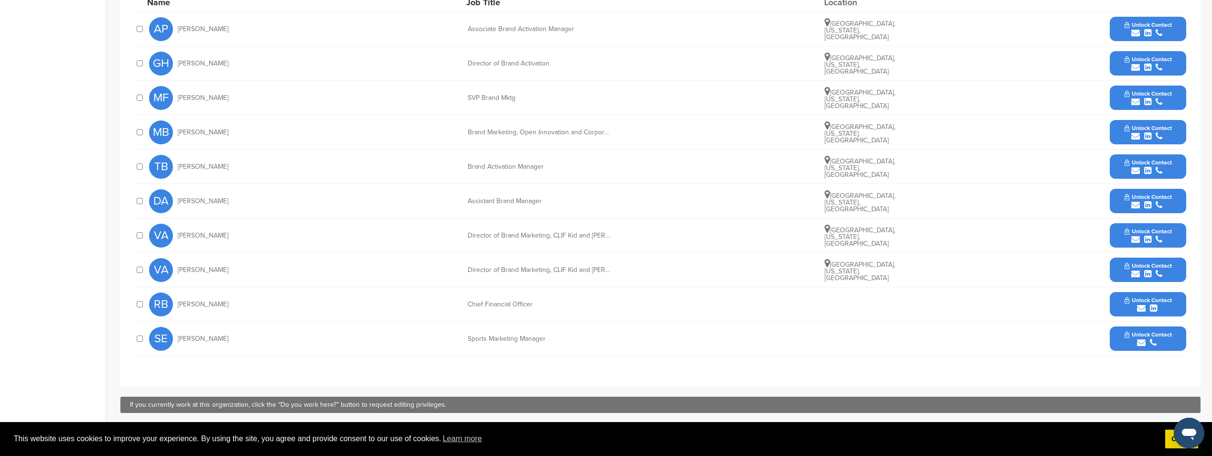
click at [1142, 63] on div "submit" at bounding box center [1148, 67] width 47 height 9
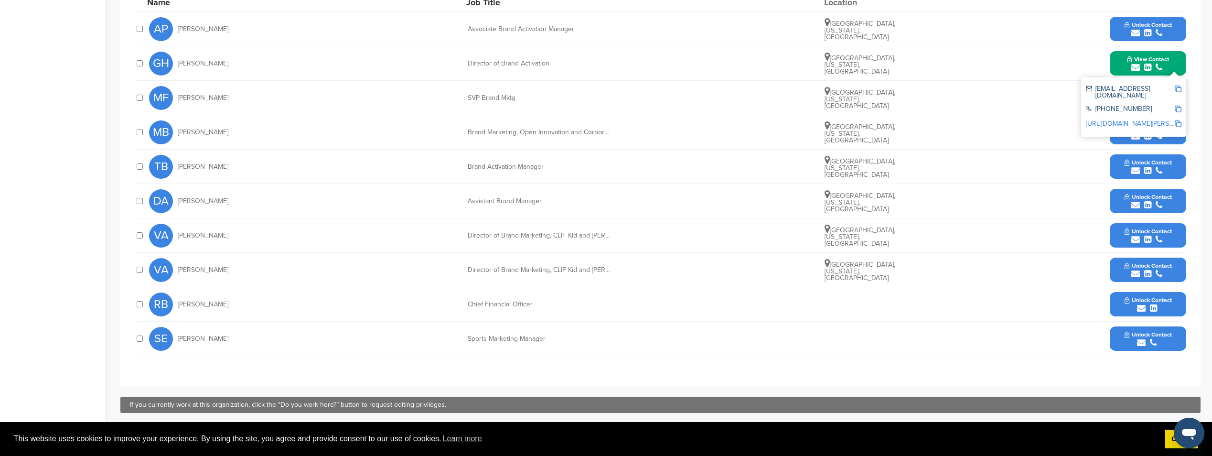
click at [1138, 117] on div "https://www.linkedin.com/in/garett-heitman-b741271" at bounding box center [1134, 124] width 96 height 15
click at [1138, 119] on link "https://www.linkedin.com/in/garett-heitman-b741271" at bounding box center [1144, 123] width 117 height 8
click at [1182, 88] on div "gheitman@clifbar.com +1 800-254-3227 https://www.linkedin.com/in/garett-heitman…" at bounding box center [1134, 106] width 105 height 59
click at [1176, 87] on img at bounding box center [1178, 89] width 7 height 7
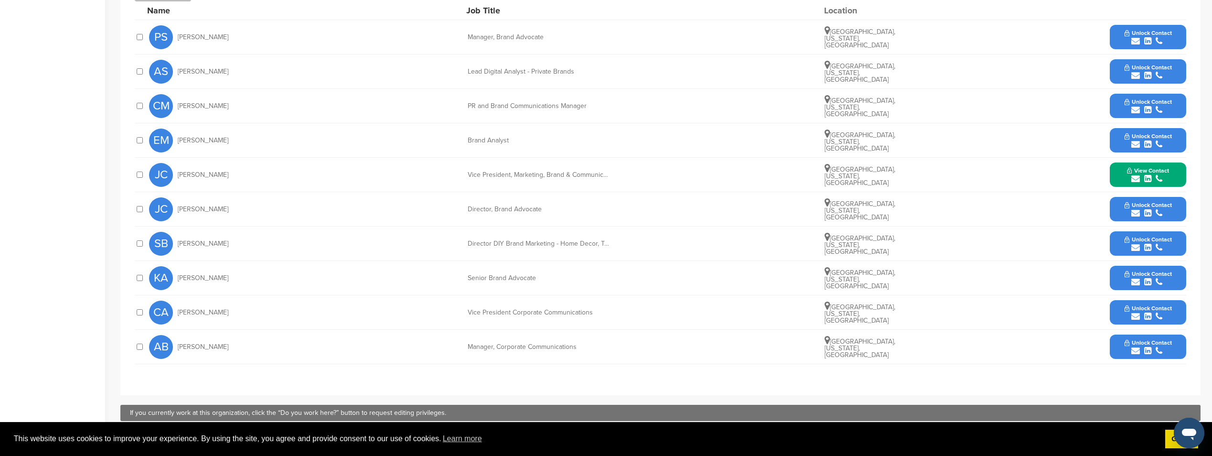
scroll to position [382, 0]
